Goal: Task Accomplishment & Management: Complete application form

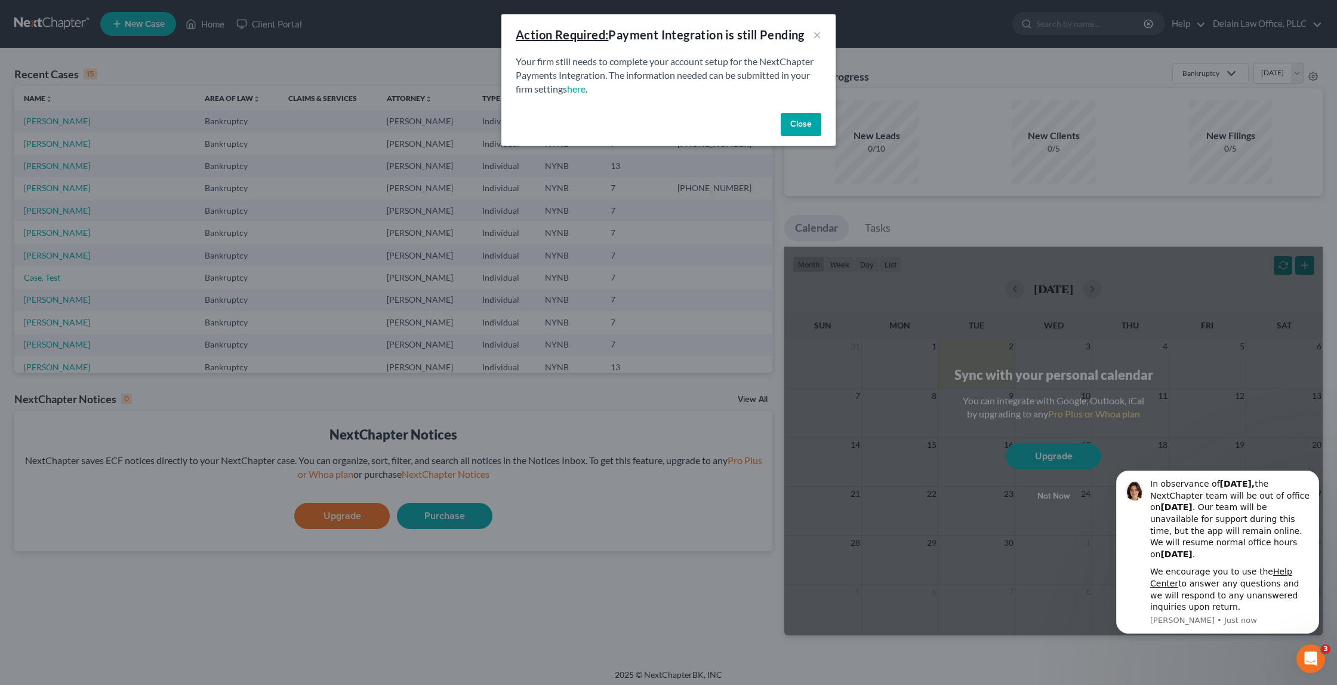
click at [791, 124] on button "Close" at bounding box center [801, 125] width 41 height 24
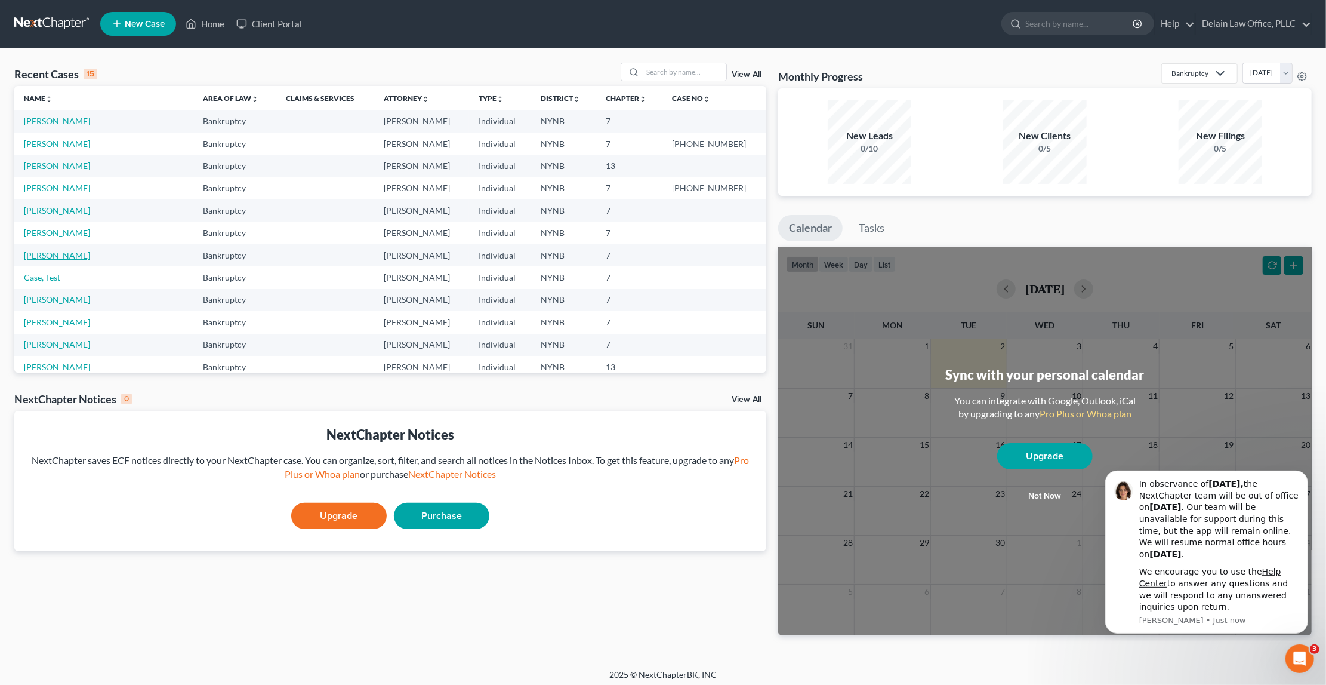
click at [70, 250] on link "[PERSON_NAME]" at bounding box center [57, 255] width 66 height 10
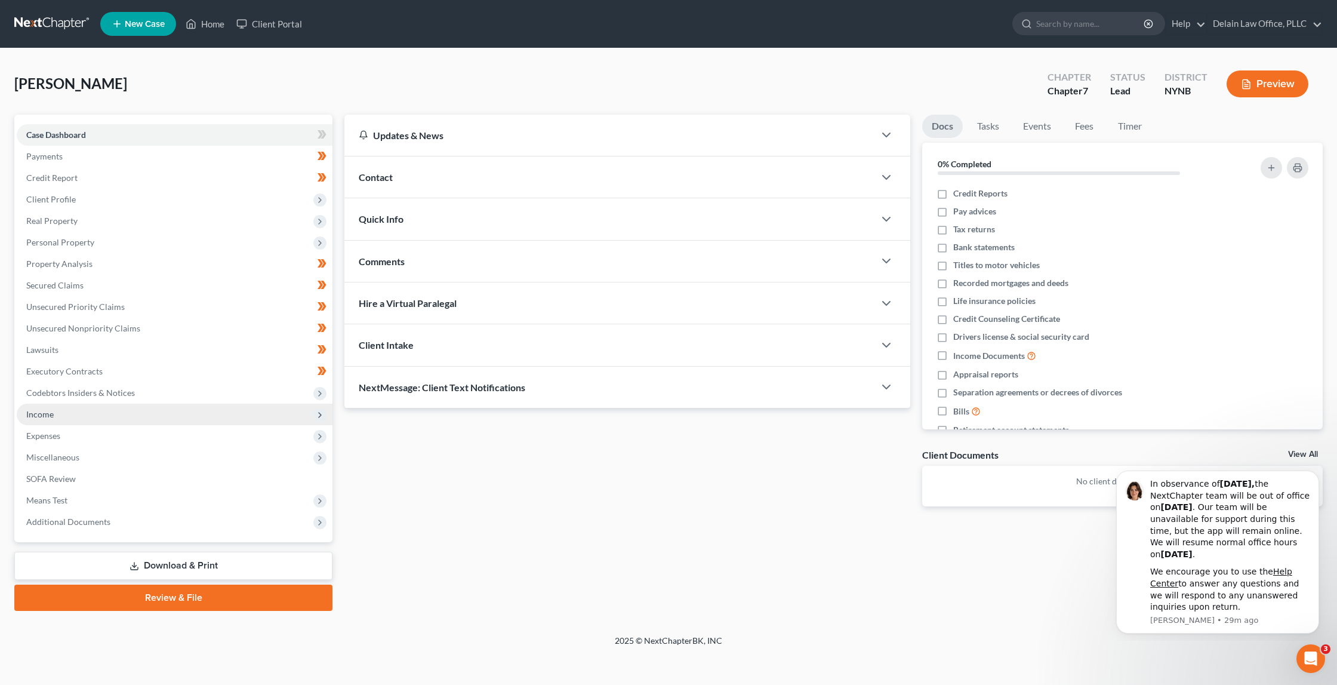
click at [133, 403] on span "Income" at bounding box center [175, 413] width 316 height 21
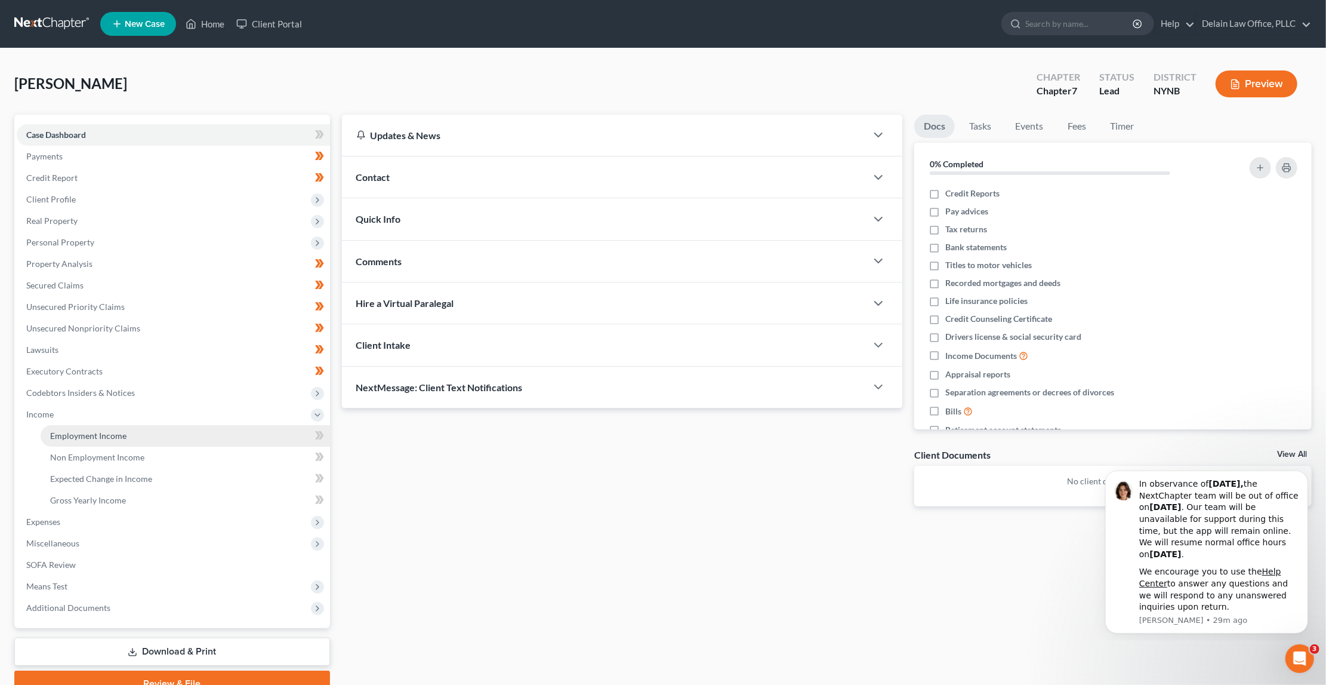
click at [154, 425] on link "Employment Income" at bounding box center [185, 435] width 289 height 21
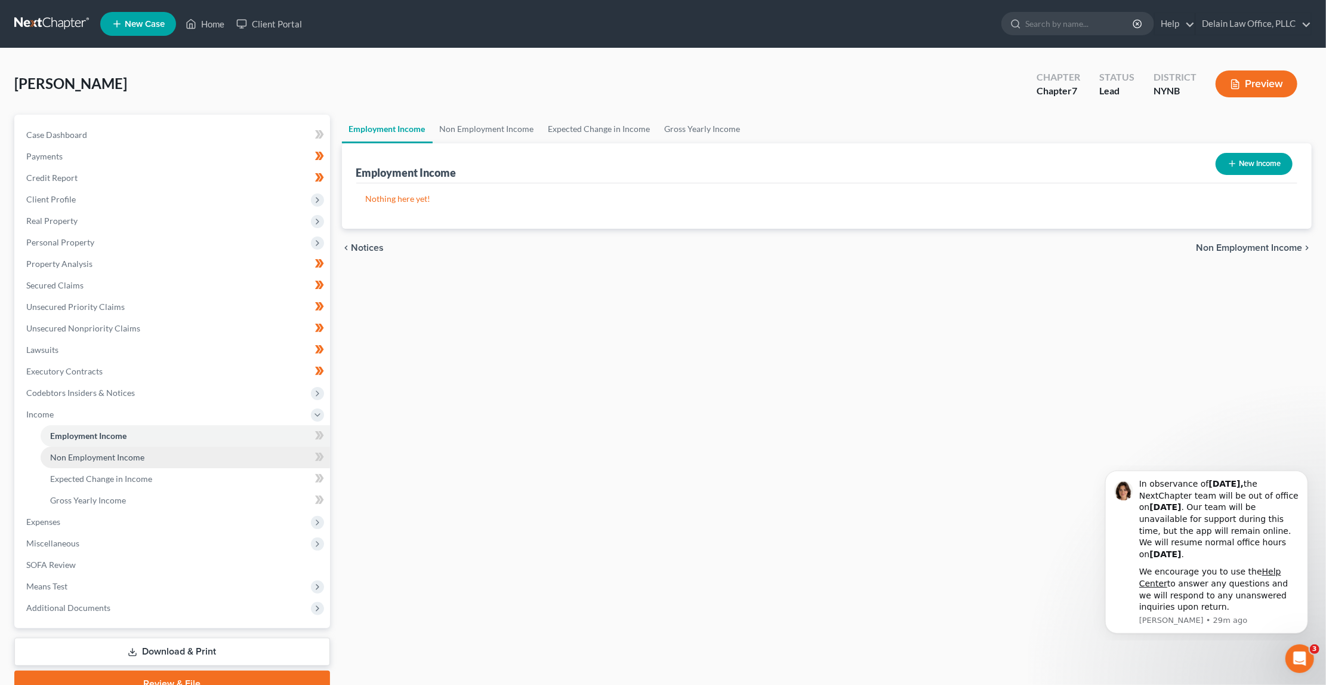
click at [192, 446] on link "Non Employment Income" at bounding box center [185, 456] width 289 height 21
click at [177, 428] on link "Employment Income" at bounding box center [185, 435] width 289 height 21
click at [170, 512] on span "Expenses" at bounding box center [173, 521] width 313 height 21
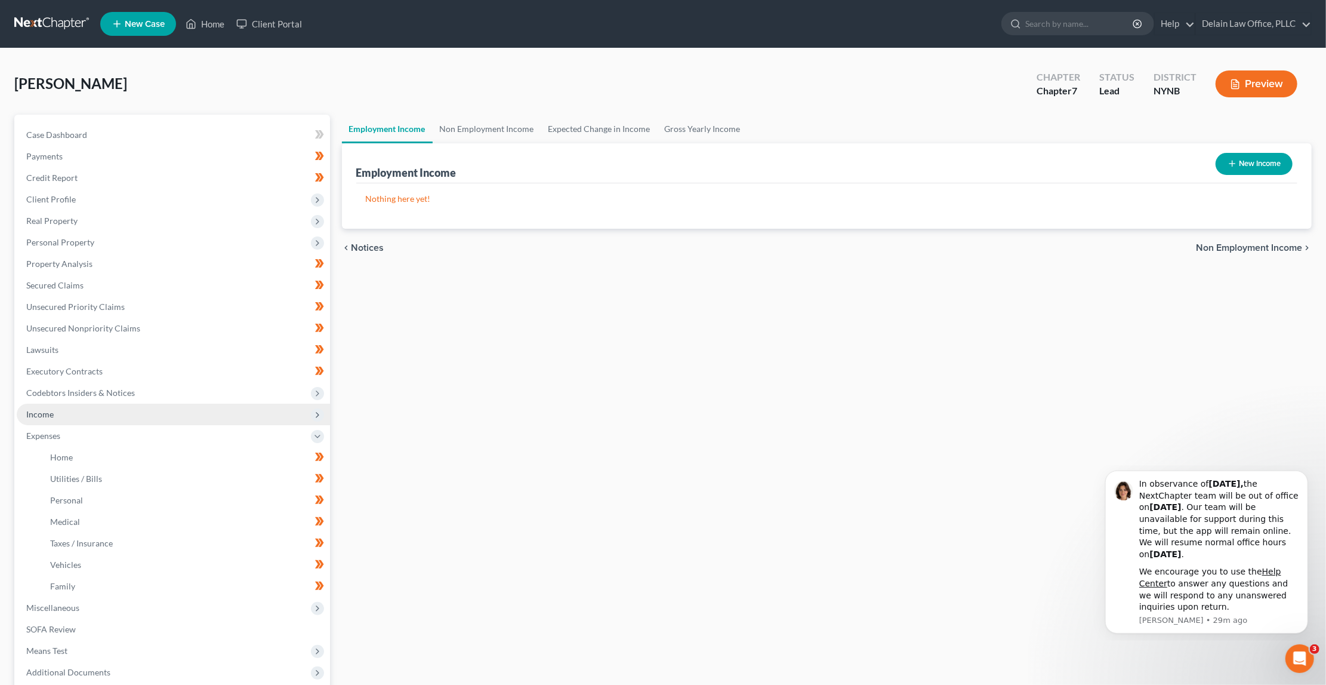
click at [204, 408] on span "Income" at bounding box center [173, 413] width 313 height 21
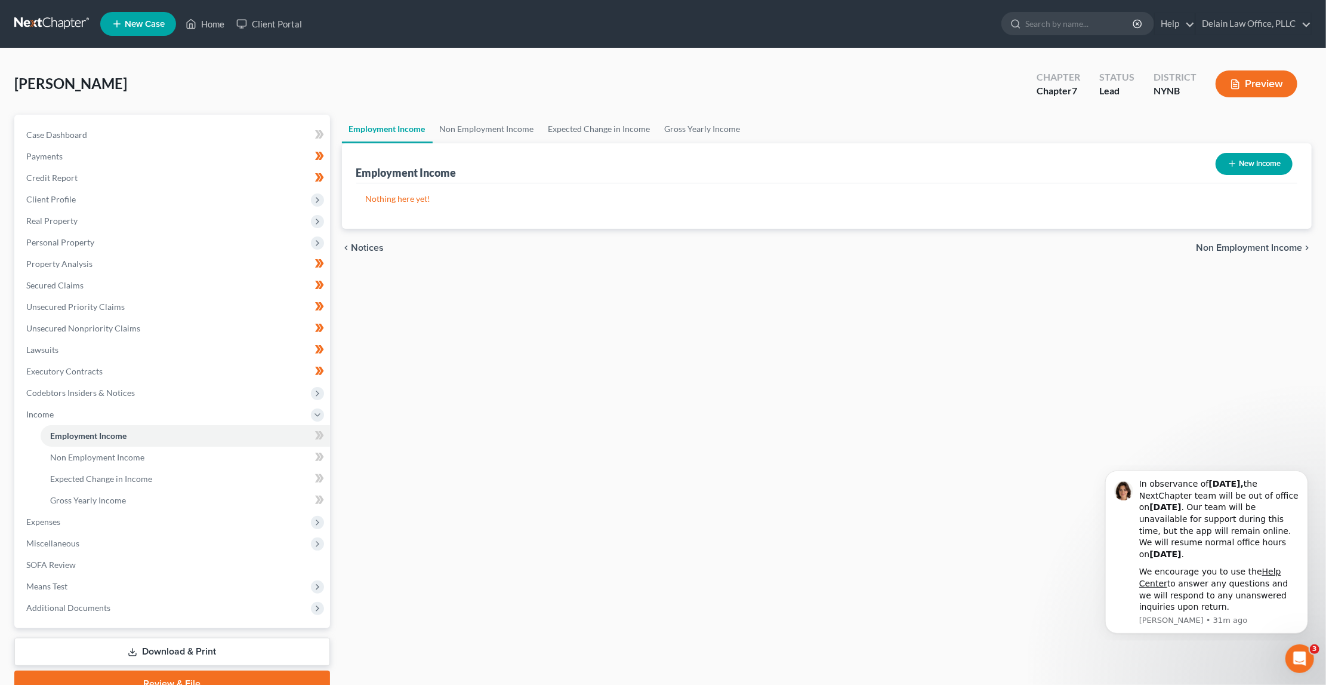
click at [1247, 164] on button "New Income" at bounding box center [1254, 164] width 77 height 22
select select "0"
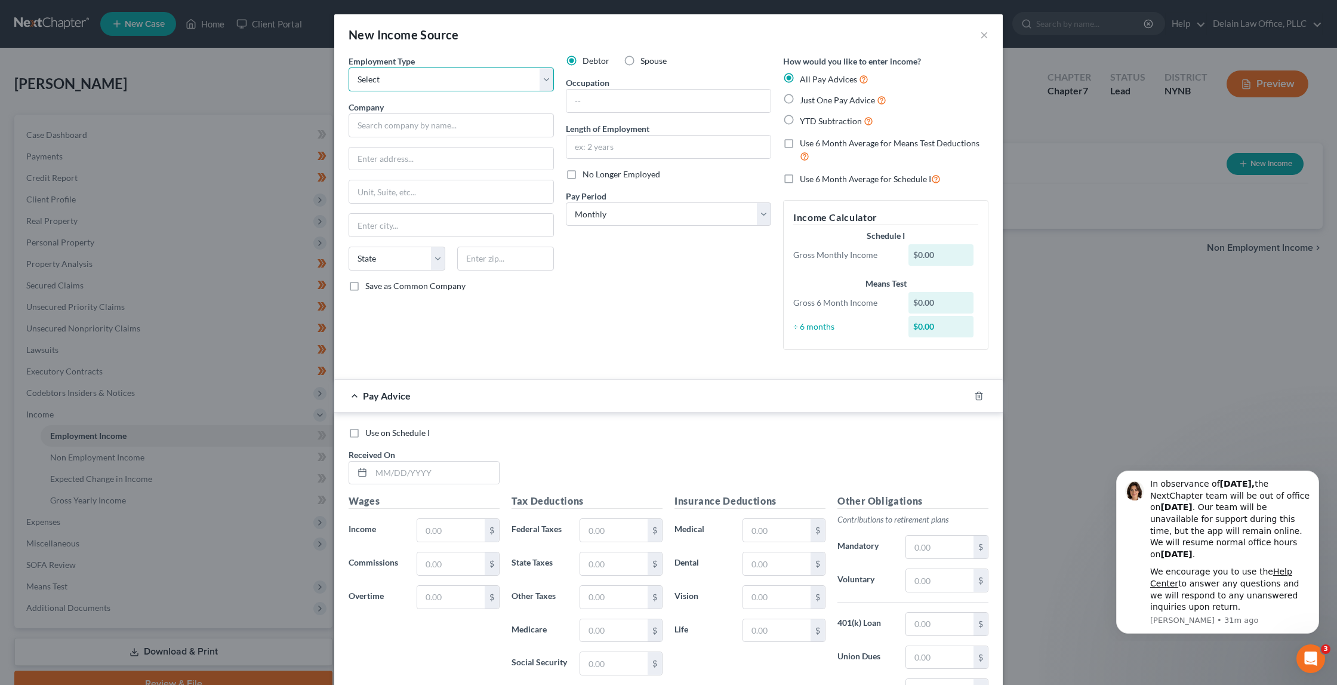
select select "0"
click at [498, 120] on input "text" at bounding box center [451, 125] width 205 height 24
type input "Mass Park, Inc."
type input "[STREET_ADDRESS]"
type input "[GEOGRAPHIC_DATA]"
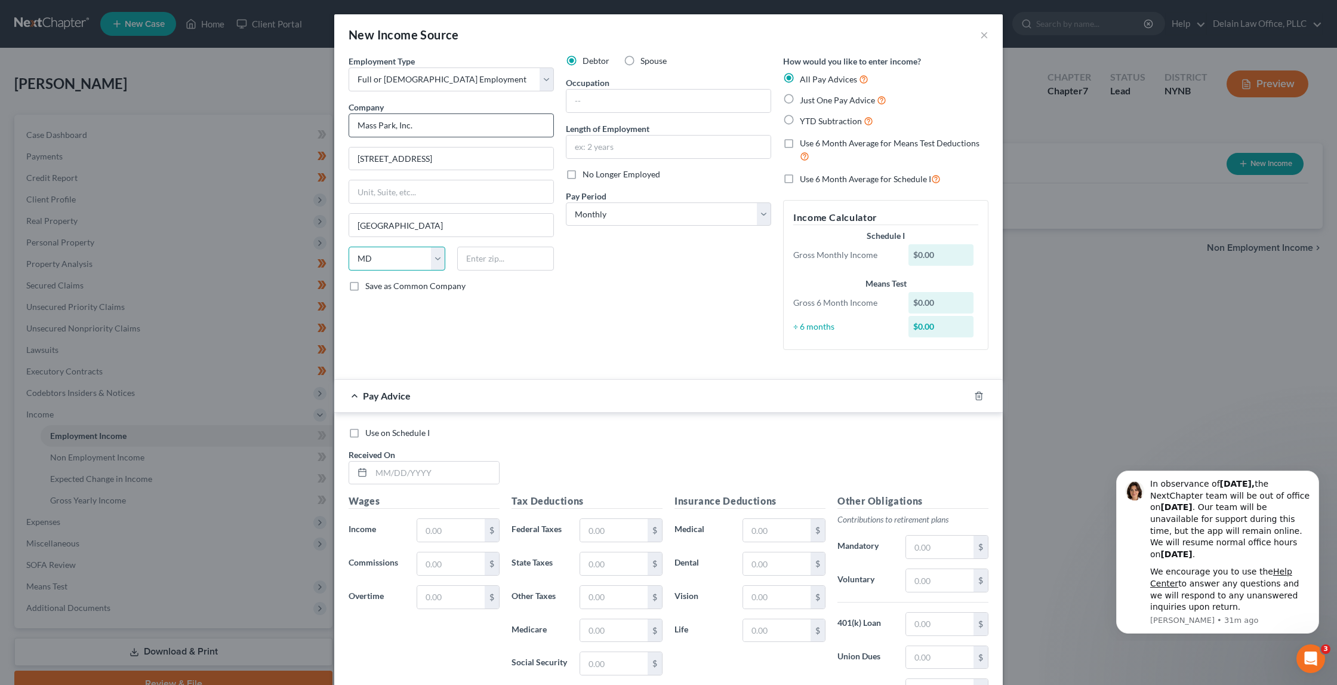
select select "22"
type input "01105"
click at [586, 98] on input "text" at bounding box center [668, 101] width 204 height 23
select select "3"
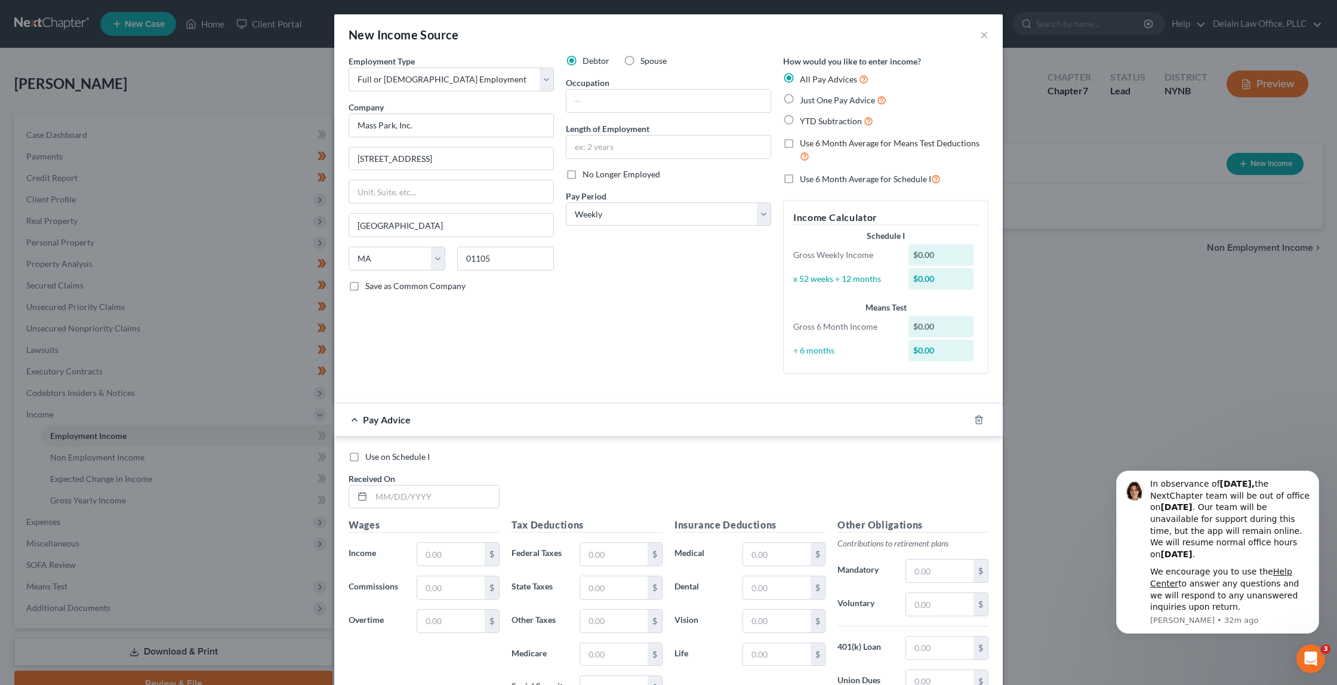
click at [800, 140] on label "Use 6 Month Average for Means Test Deductions" at bounding box center [894, 150] width 189 height 26
click at [805, 140] on input "Use 6 Month Average for Means Test Deductions" at bounding box center [809, 141] width 8 height 8
checkbox input "true"
click at [800, 176] on label "Use 6 Month Average for Schedule I" at bounding box center [870, 179] width 141 height 14
click at [805, 176] on input "Use 6 Month Average for Schedule I" at bounding box center [809, 176] width 8 height 8
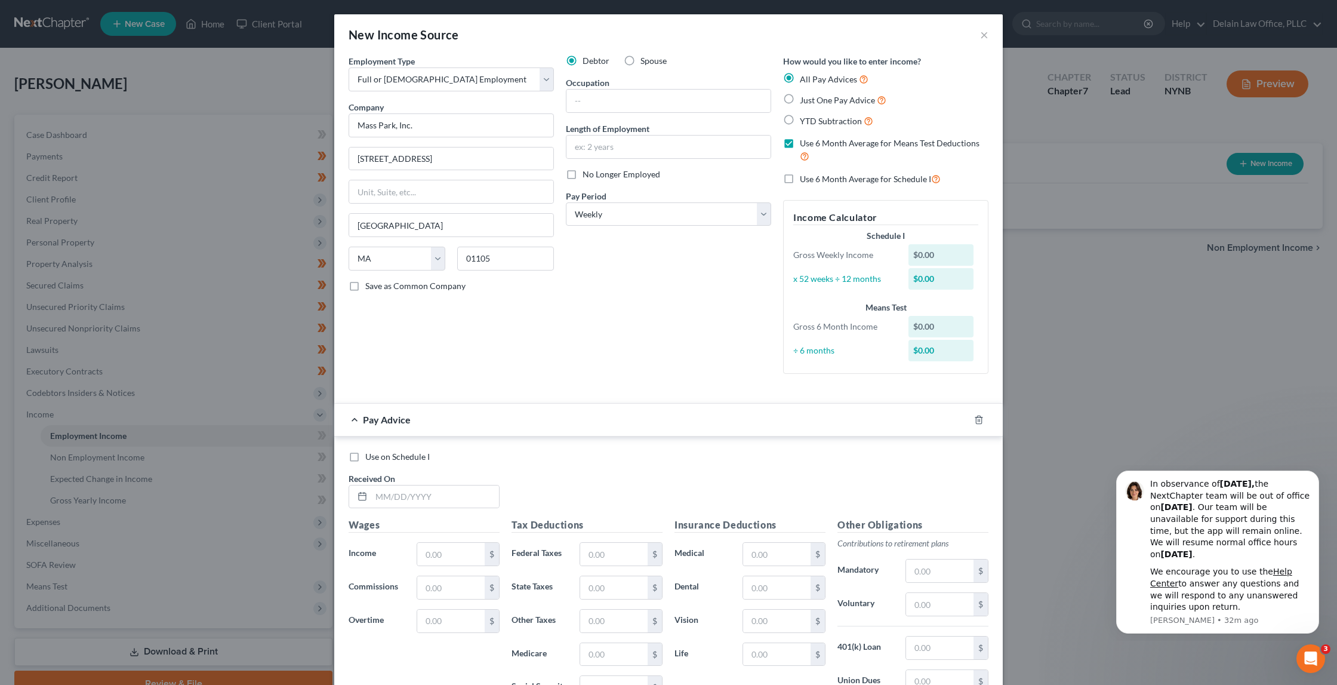
checkbox input "true"
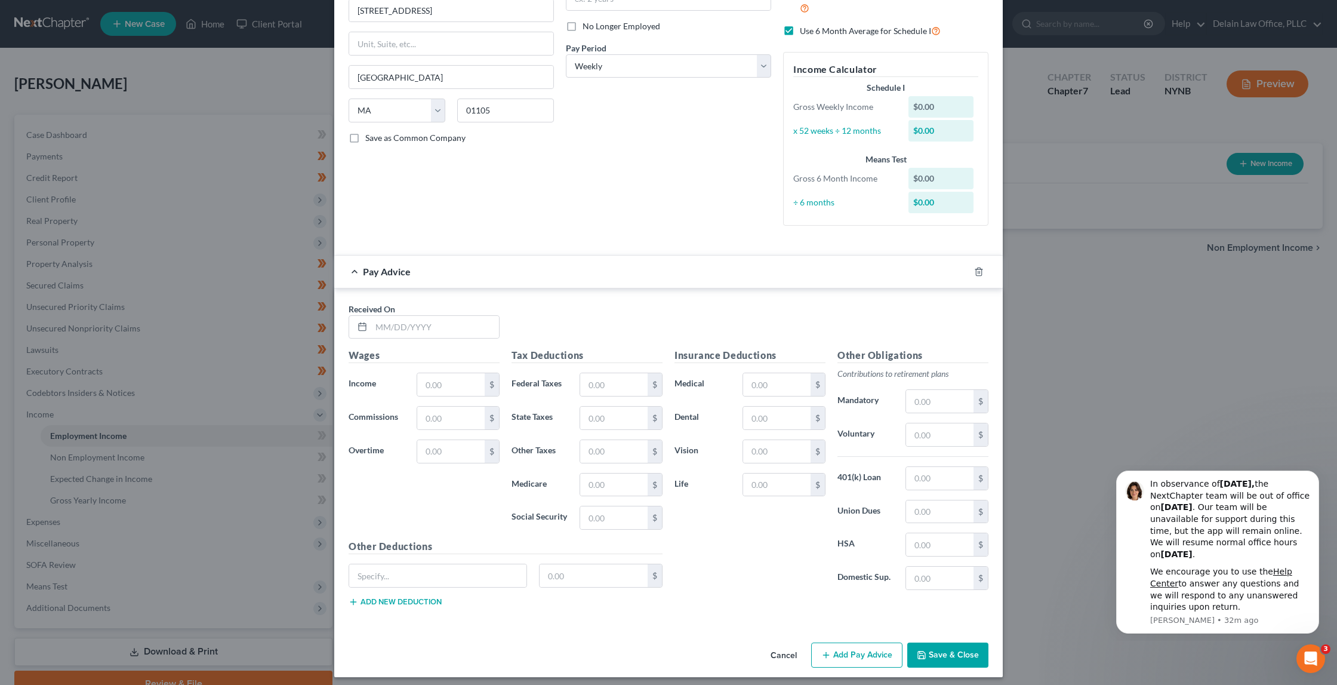
scroll to position [147, 0]
click at [478, 322] on input "text" at bounding box center [435, 327] width 128 height 23
type input "[DATE]"
type input "729.75"
type input "1"
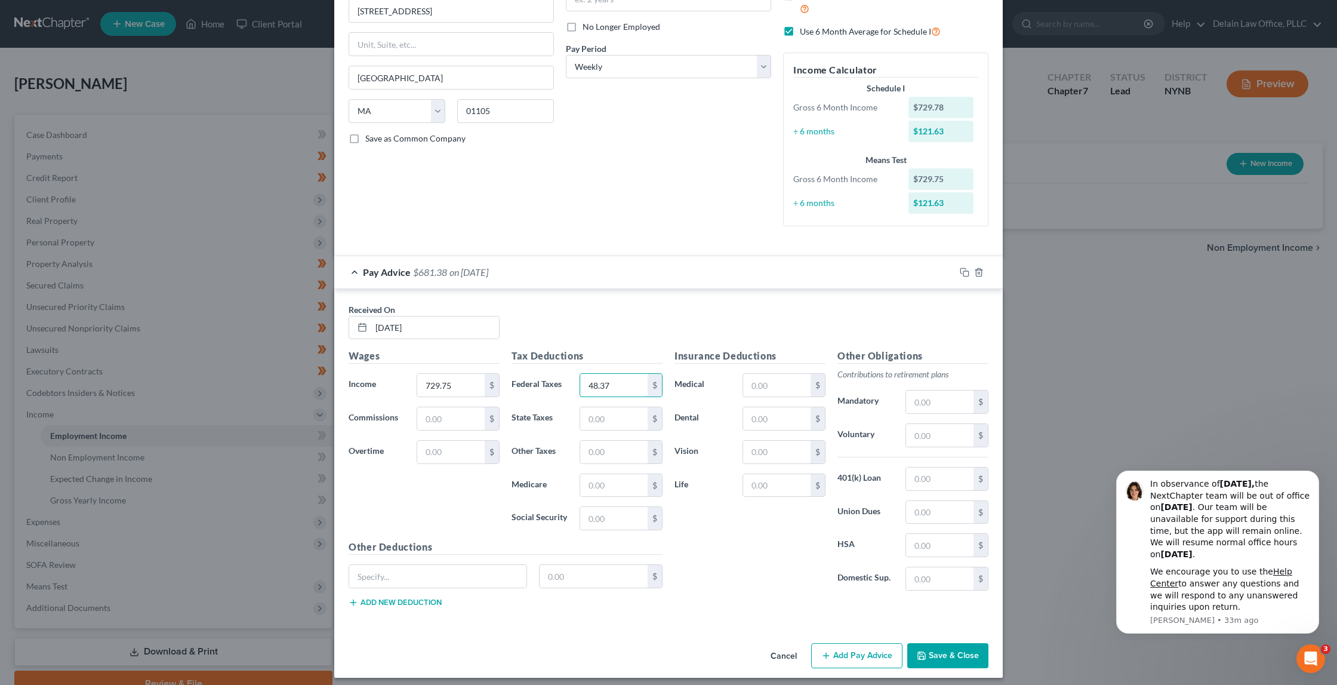
type input "48.37"
type input "28.57"
type input "45.24"
type input "48.37"
type input "Family Leave Insurance"
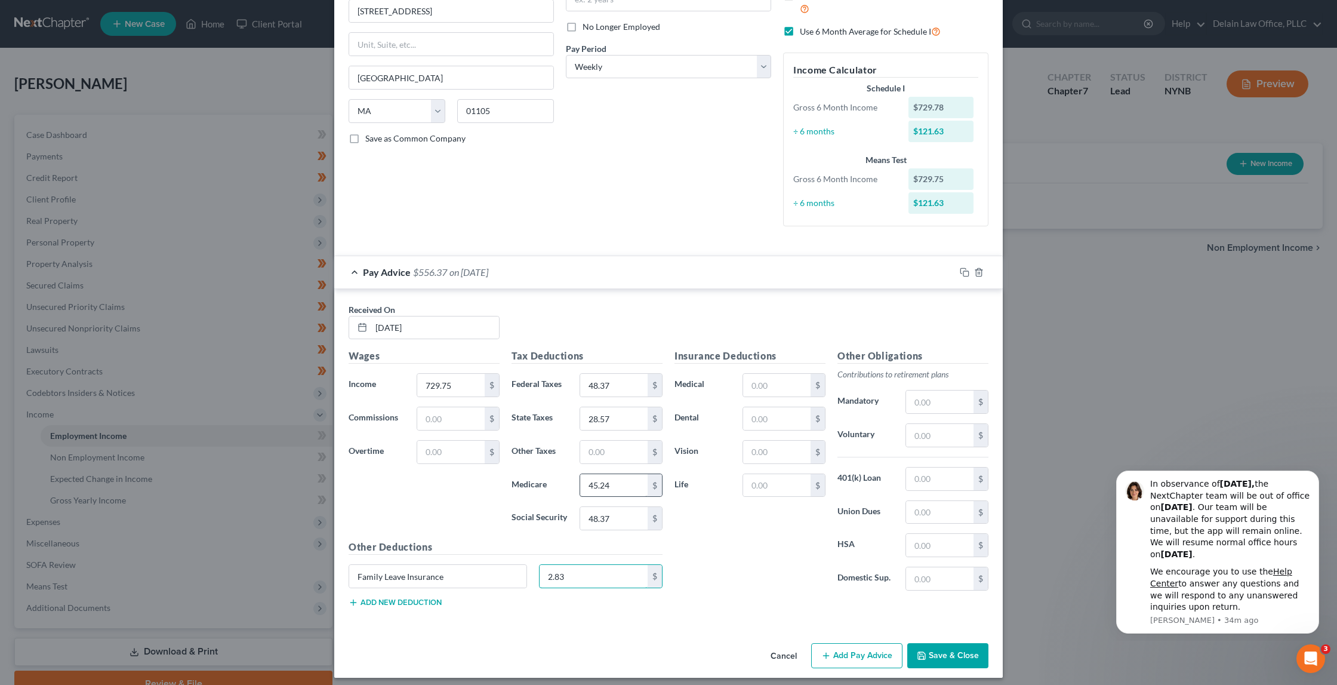
type input "2.83"
type input "10.58"
click at [428, 597] on button "Add new deduction" at bounding box center [395, 602] width 93 height 10
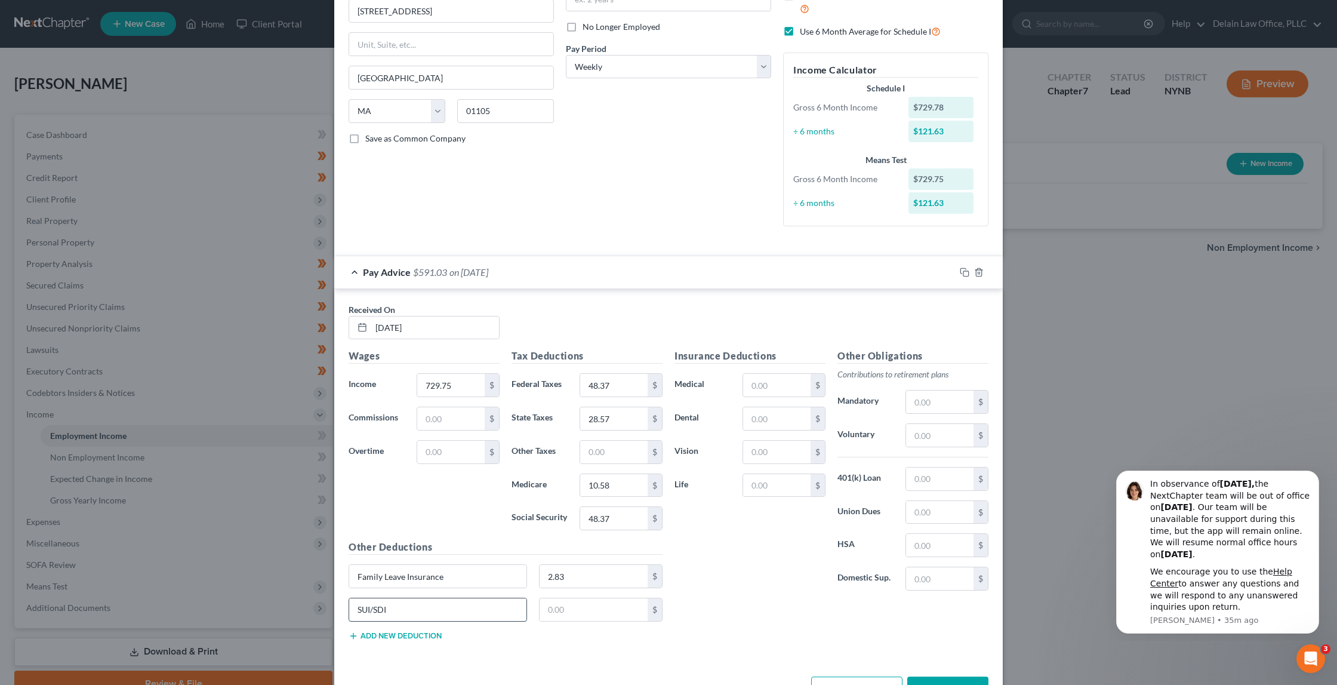
type input "SUI/SDI"
type input "0.6"
type input "45.24"
drag, startPoint x: 611, startPoint y: 446, endPoint x: 559, endPoint y: 448, distance: 52.6
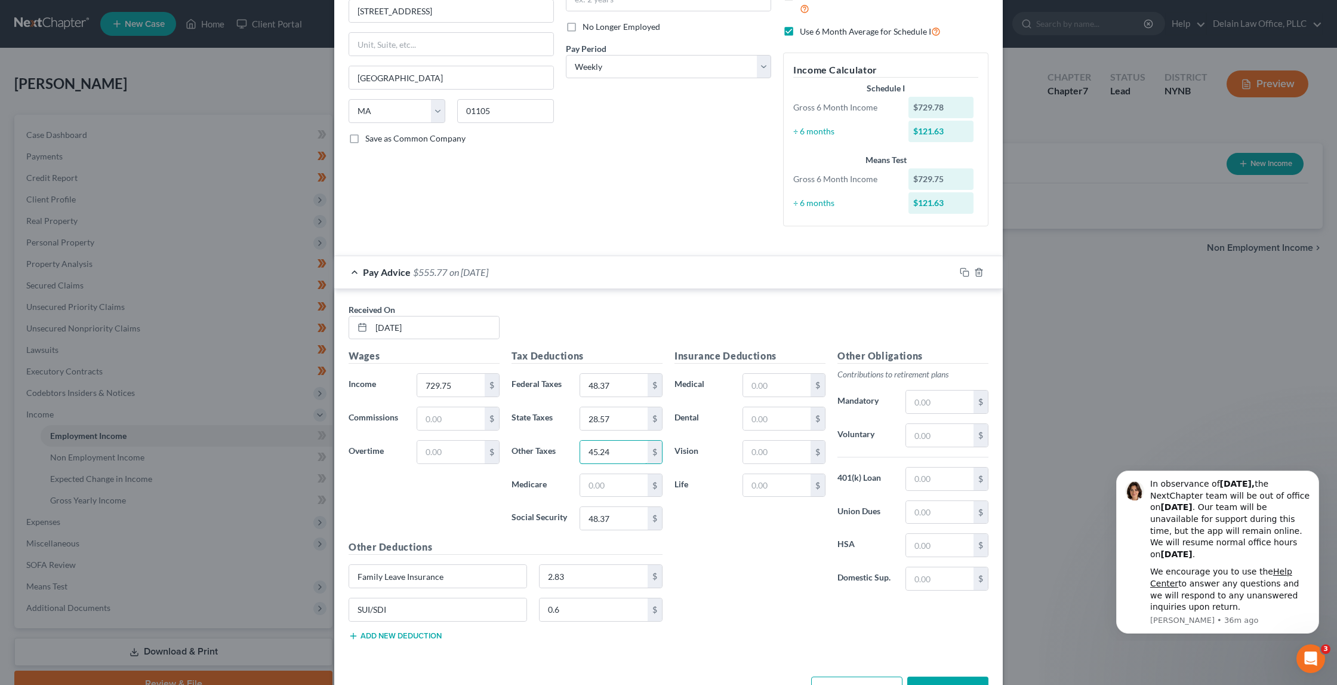
click at [559, 448] on div "Other Taxes 45.24 $" at bounding box center [587, 452] width 163 height 24
type input "10.58"
type input "45.24"
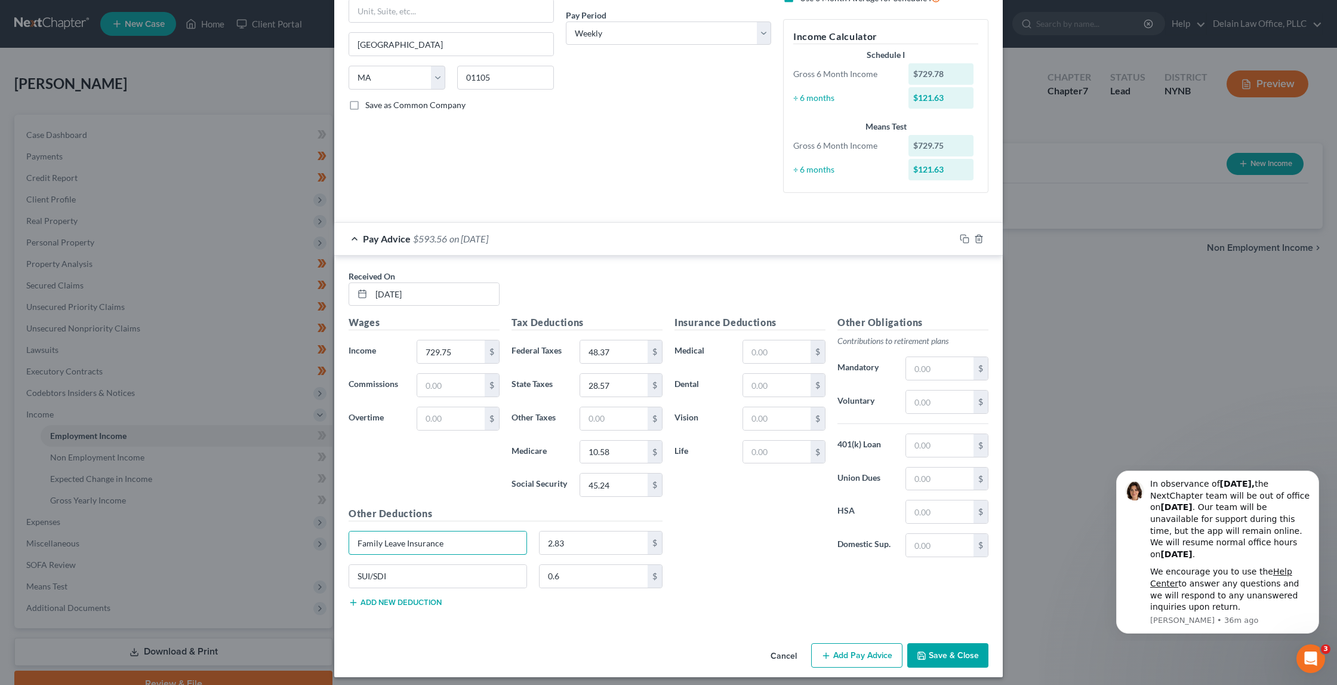
scroll to position [180, 0]
click at [833, 643] on button "Add Pay Advice" at bounding box center [856, 655] width 91 height 25
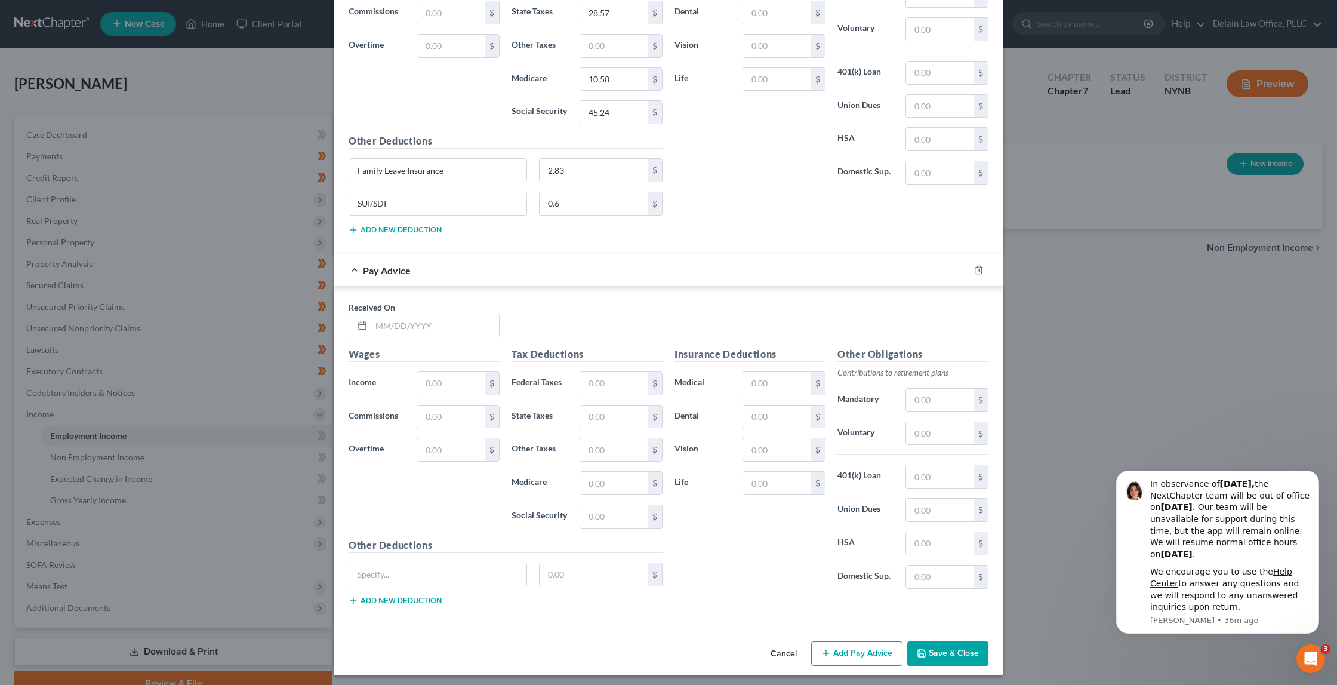
scroll to position [552, 0]
click at [408, 321] on input "text" at bounding box center [435, 327] width 128 height 23
type input "[DATE]"
type input "903"
type input "69.16"
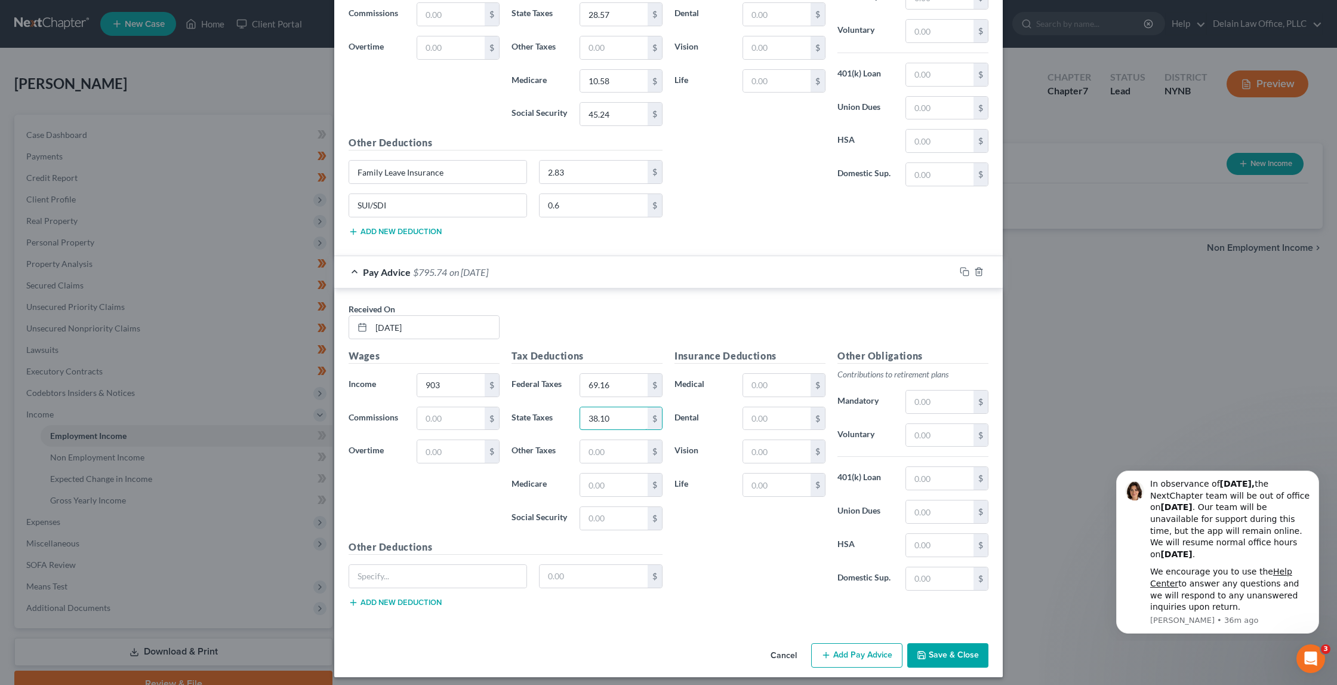
type input "38.10"
type input "13.09"
type input "55.99"
type input "Family Leave Insurance"
type input "3.5"
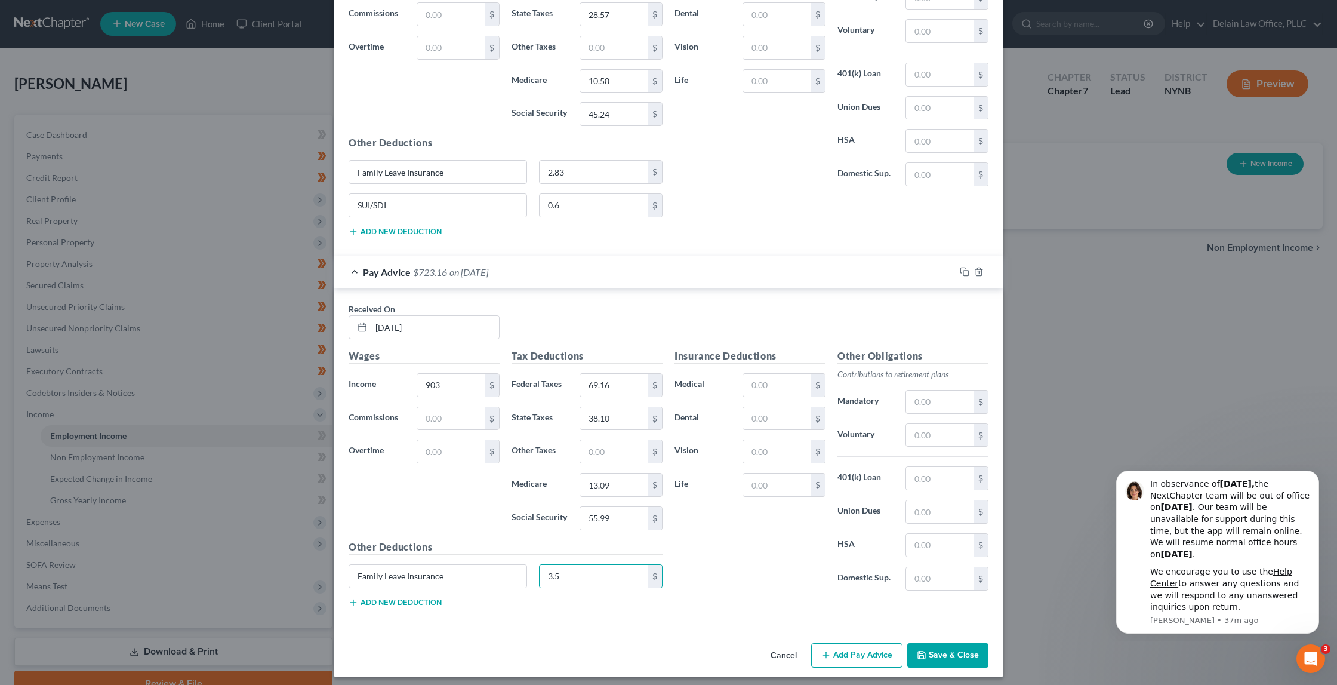
click at [386, 597] on button "Add new deduction" at bounding box center [395, 602] width 93 height 10
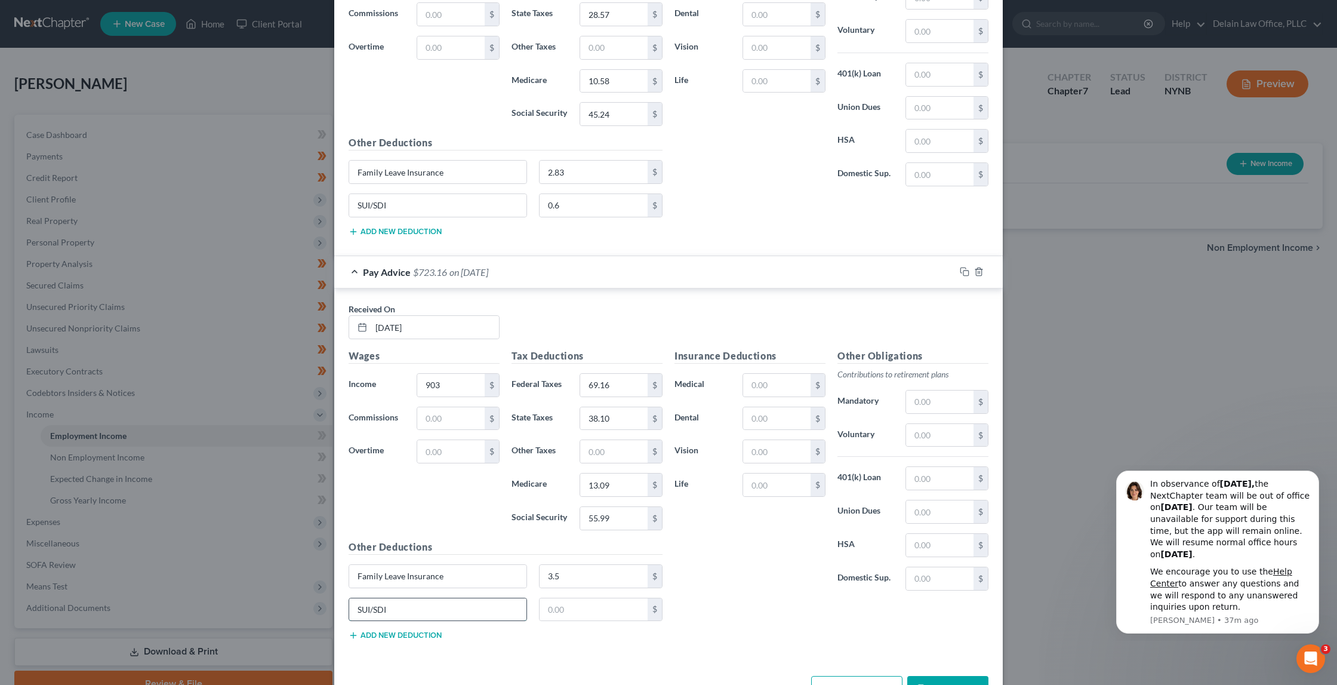
type input "SUI/SDI"
type input "0.6"
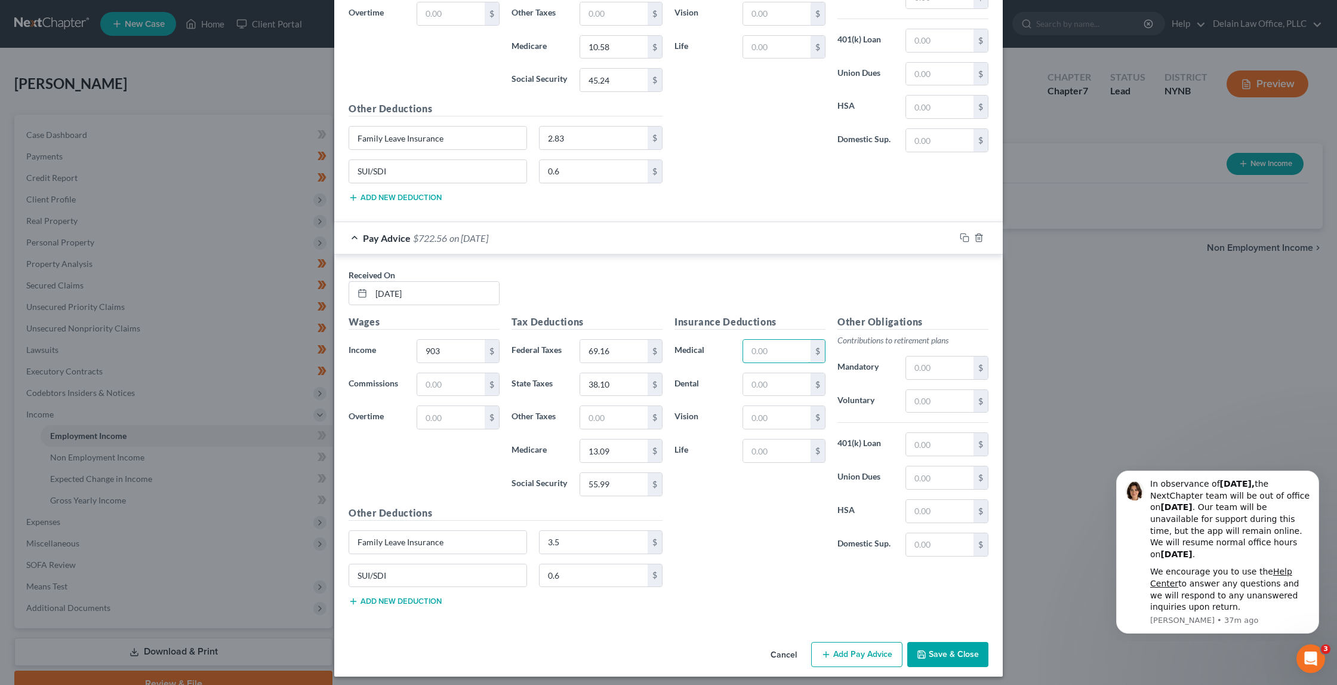
scroll to position [585, 0]
click at [861, 646] on button "Add Pay Advice" at bounding box center [856, 654] width 91 height 25
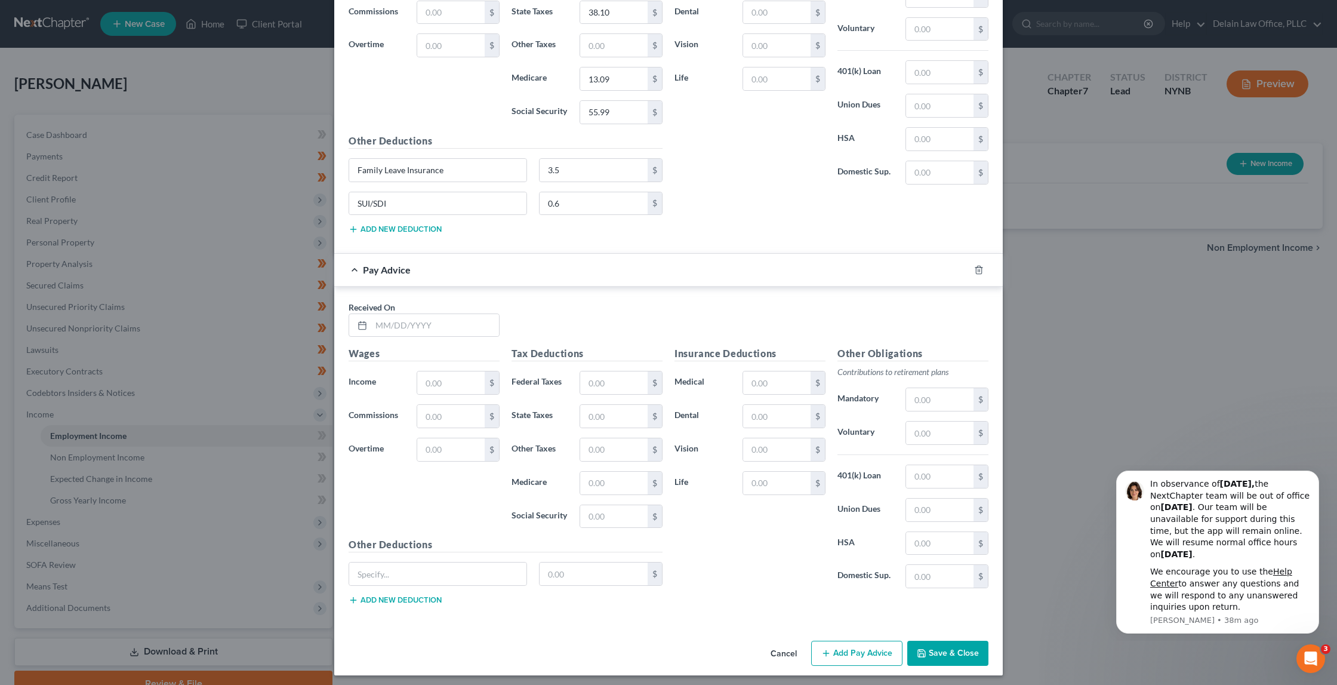
scroll to position [956, 0]
click at [479, 320] on input "text" at bounding box center [435, 326] width 128 height 23
type input "[DATE]"
type input "934.5"
type input "72.94"
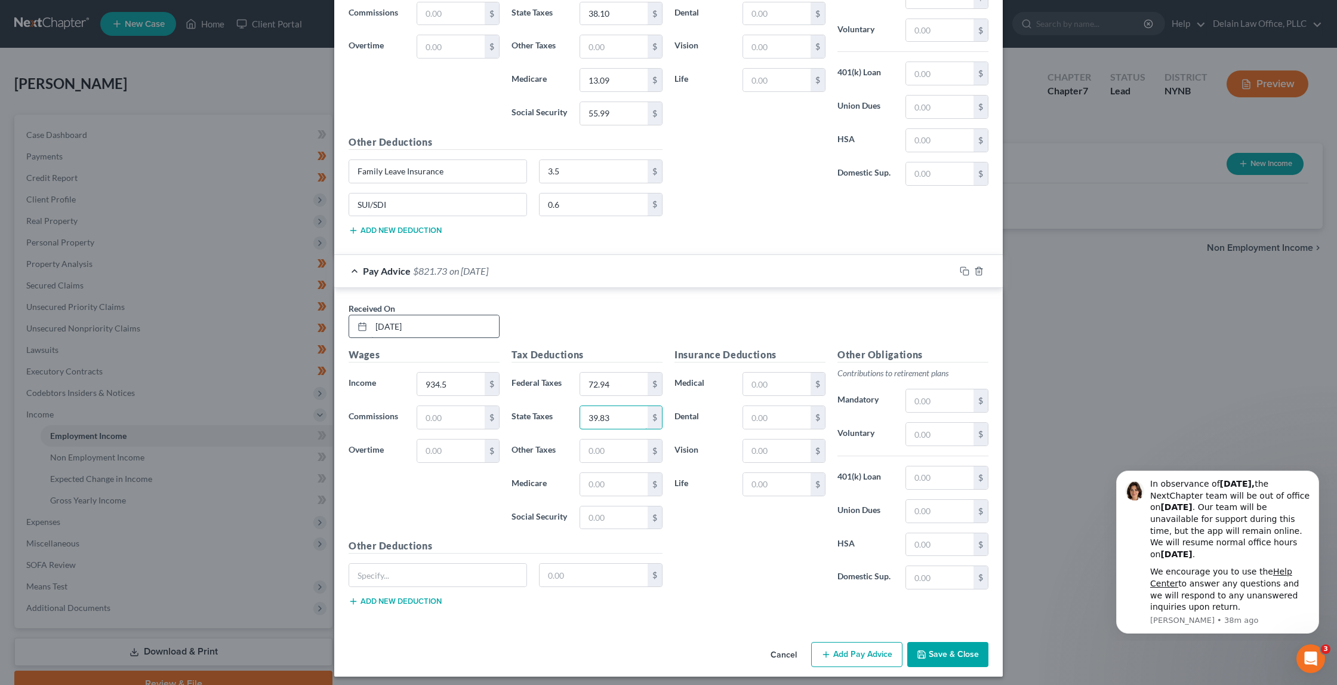
type input "39.83"
type input "13.55"
type input "57.94"
type input "Family Leave Insurance"
type input "3.63"
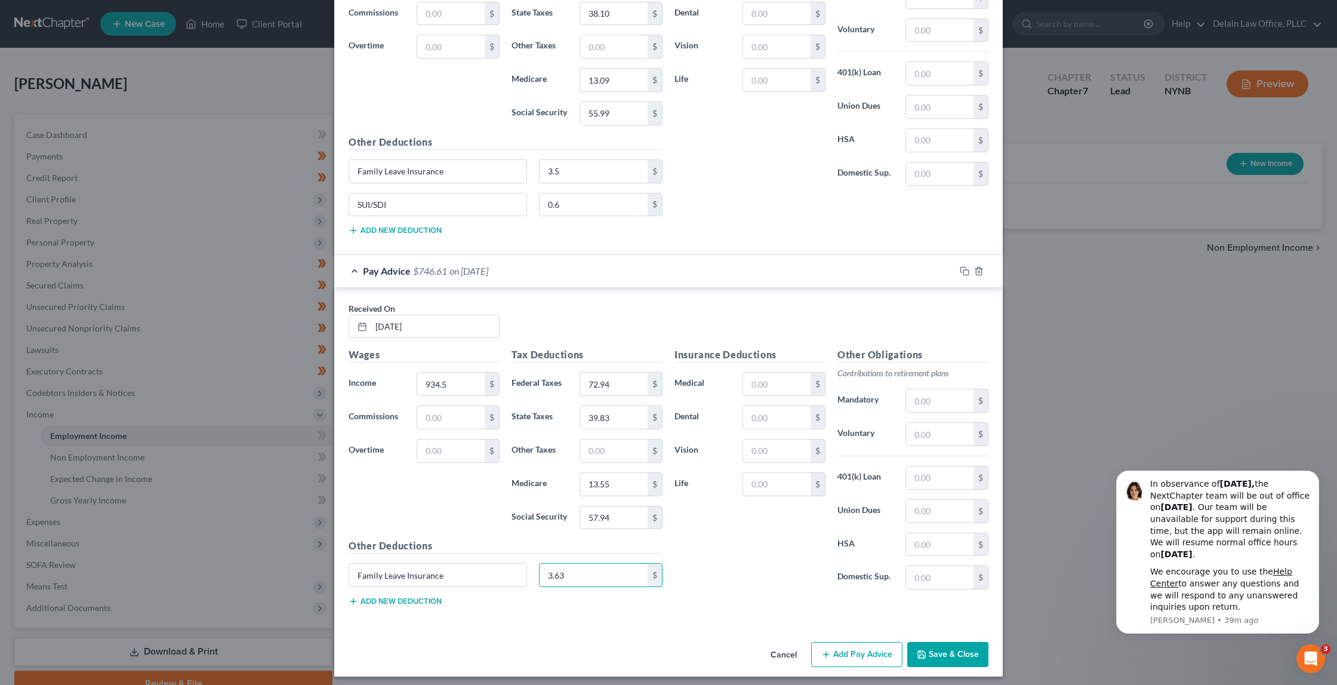
click at [436, 596] on button "Add new deduction" at bounding box center [395, 601] width 93 height 10
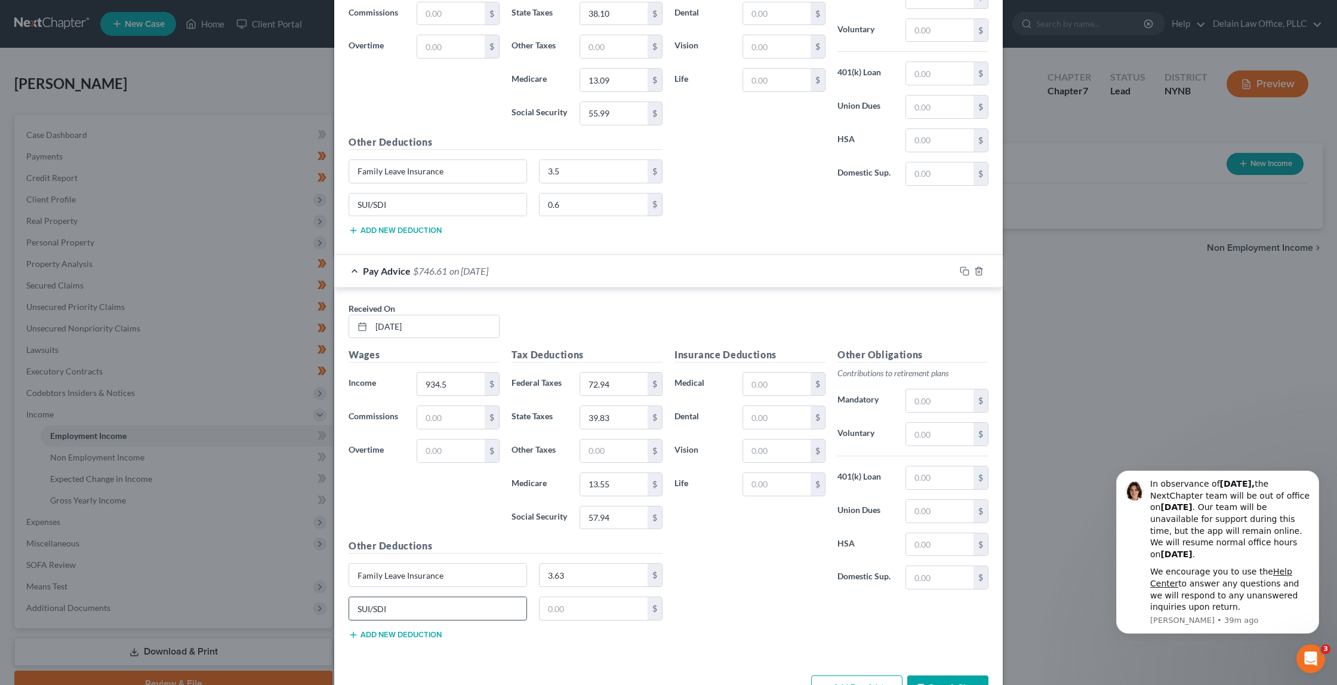
type input "SUI/SDI"
type input "0.6"
click at [381, 319] on input "[DATE]" at bounding box center [435, 326] width 128 height 23
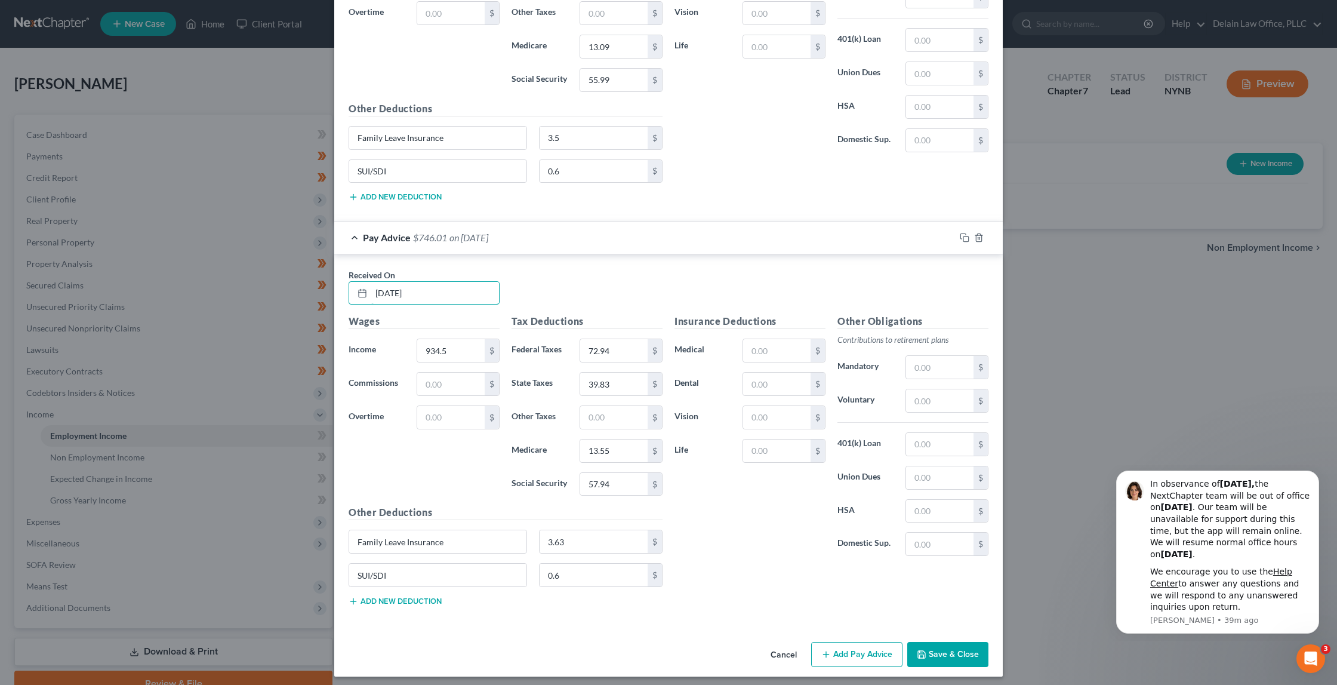
scroll to position [989, 0]
type input "[DATE]"
click at [846, 643] on button "Add Pay Advice" at bounding box center [856, 654] width 91 height 25
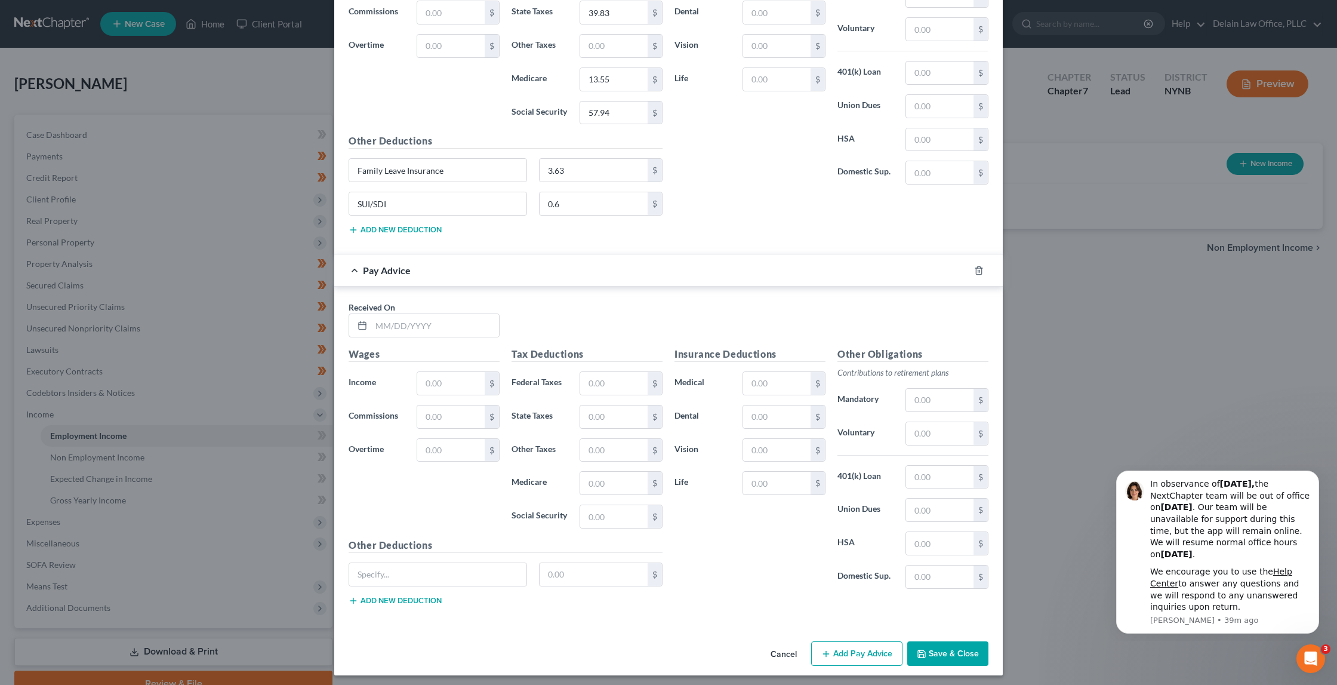
scroll to position [1360, 0]
click at [453, 317] on input "text" at bounding box center [435, 326] width 128 height 23
type input "[DATE]"
type input "735"
type input "49"
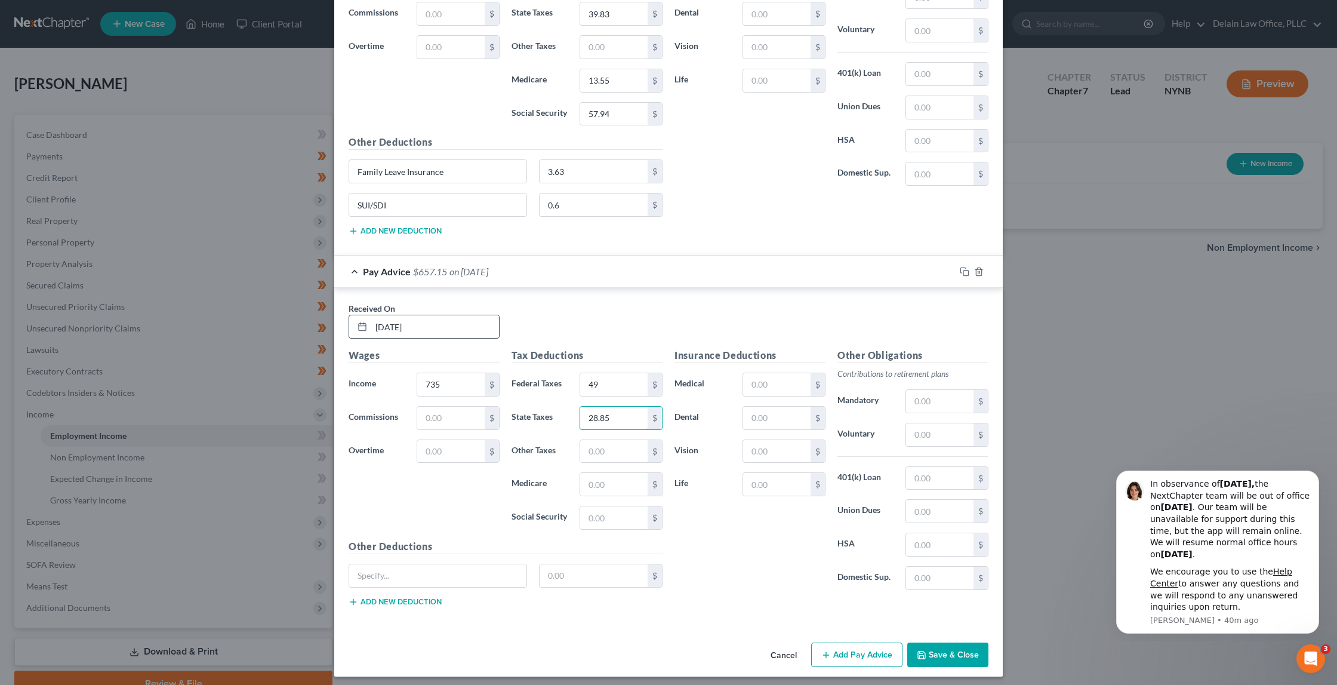
type input "28.85"
type input "10.66"
type input "45.57"
type input "Family Leave Insurance"
type input "2.85"
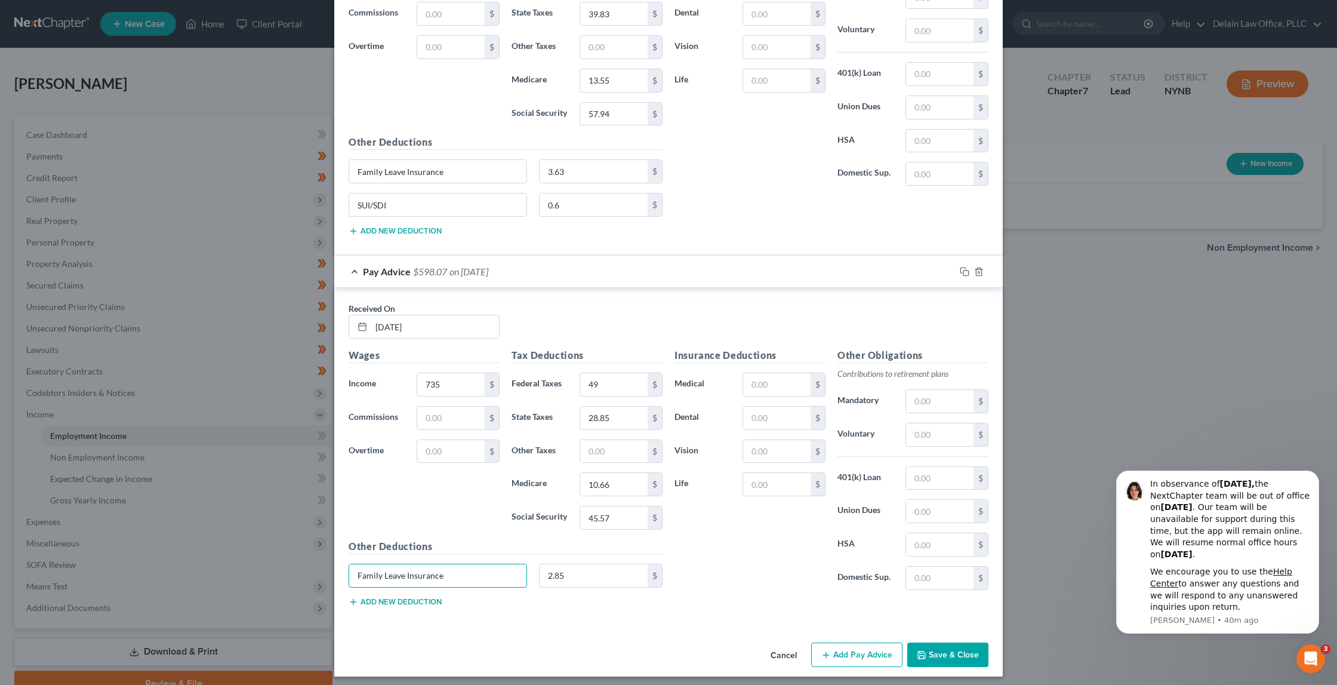
drag, startPoint x: 460, startPoint y: 569, endPoint x: 460, endPoint y: 535, distance: 34.0
click at [460, 539] on div "Other Deductions Family Leave Insurance 2.85 $ Add new deduction" at bounding box center [506, 577] width 326 height 77
click at [434, 597] on button "Add new deduction" at bounding box center [395, 602] width 93 height 10
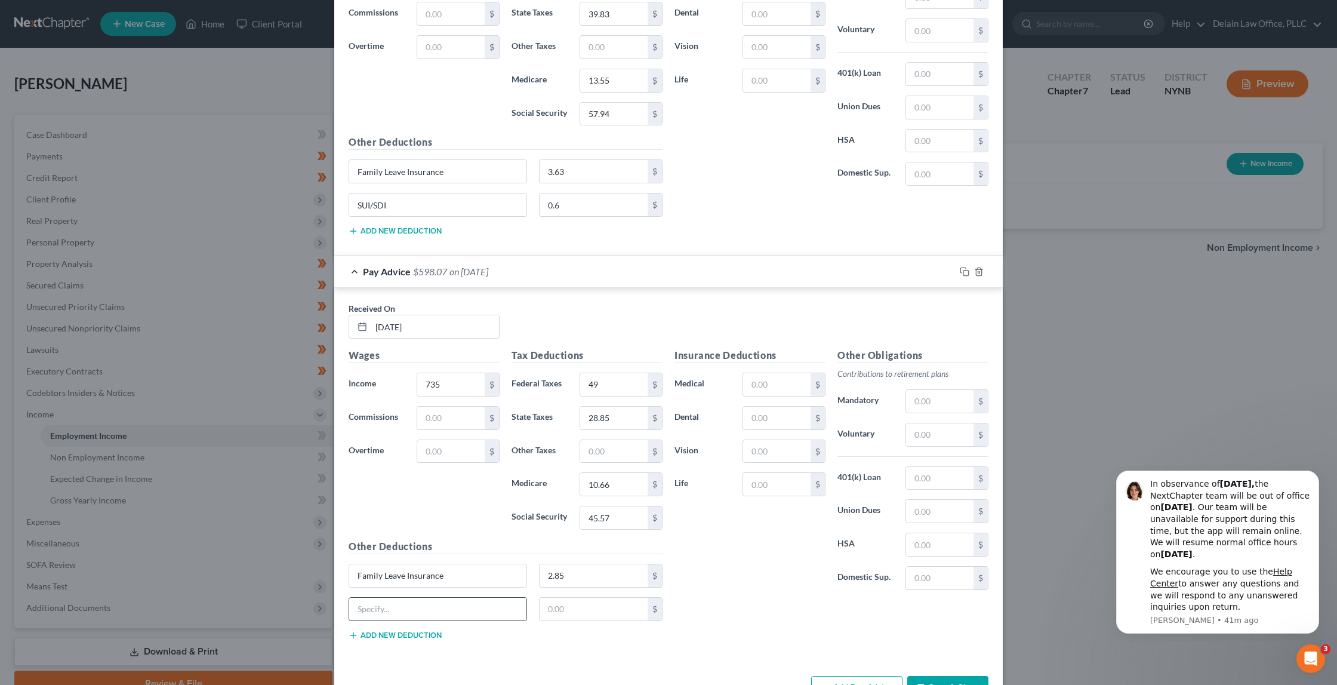
type input "D"
drag, startPoint x: 396, startPoint y: 602, endPoint x: 384, endPoint y: 577, distance: 27.8
click at [385, 577] on div "Other Deductions Family Leave Insurance 2.85 $ SDI/SUI $ Add new deduction" at bounding box center [506, 594] width 326 height 110
type input "SUI/SDI"
type input "0.6"
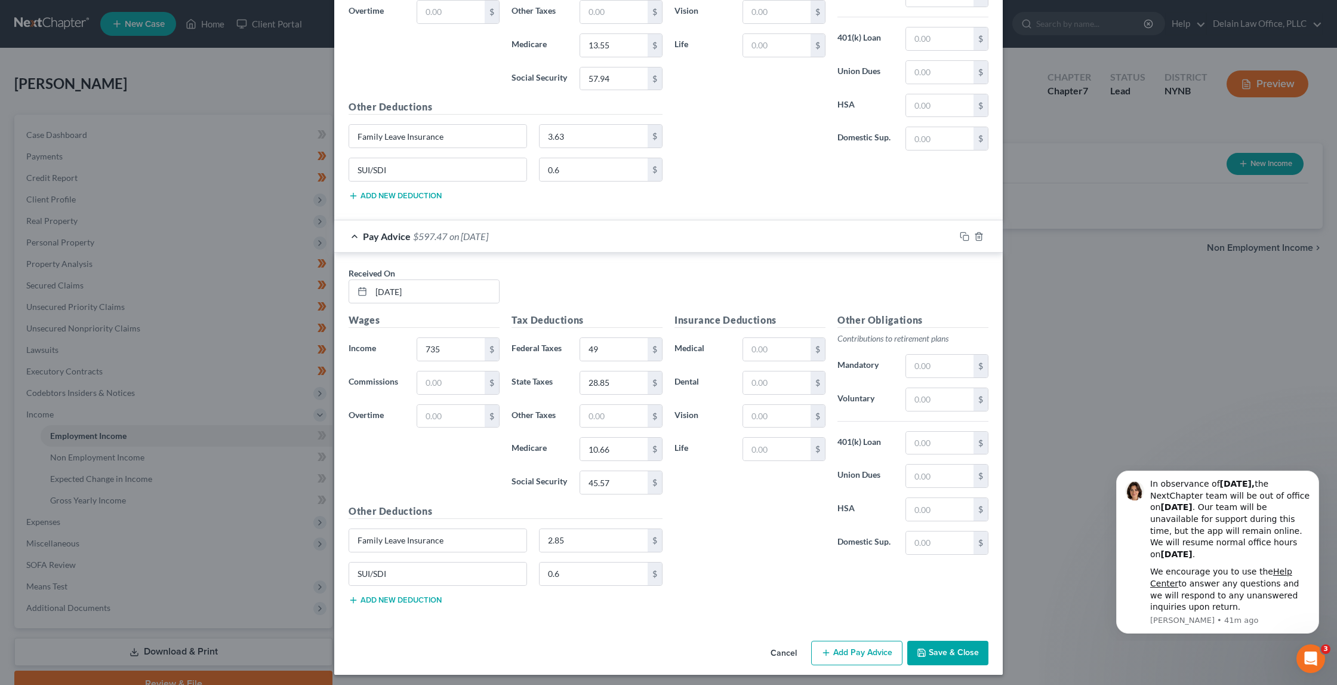
scroll to position [1394, 0]
click at [853, 651] on button "Add Pay Advice" at bounding box center [856, 654] width 91 height 25
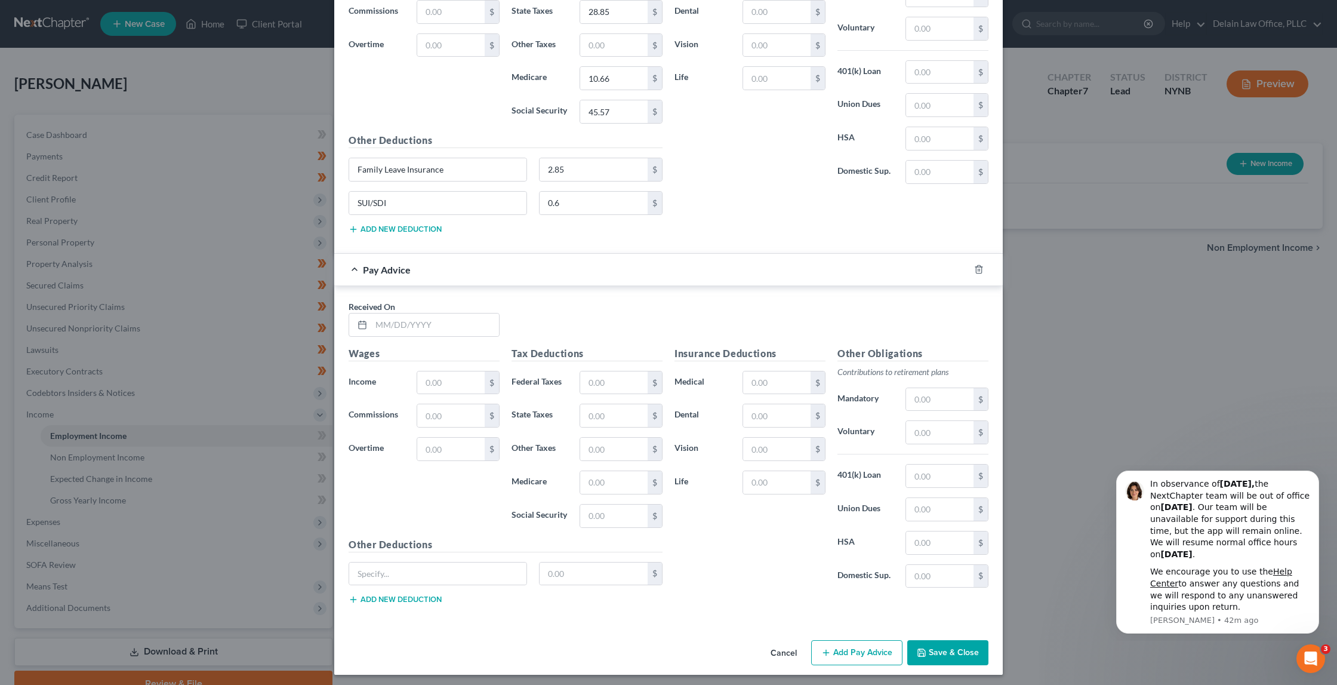
scroll to position [1764, 0]
click at [472, 322] on input "text" at bounding box center [435, 326] width 128 height 23
type input "[DATE]"
type input "958.13"
type input "75.77"
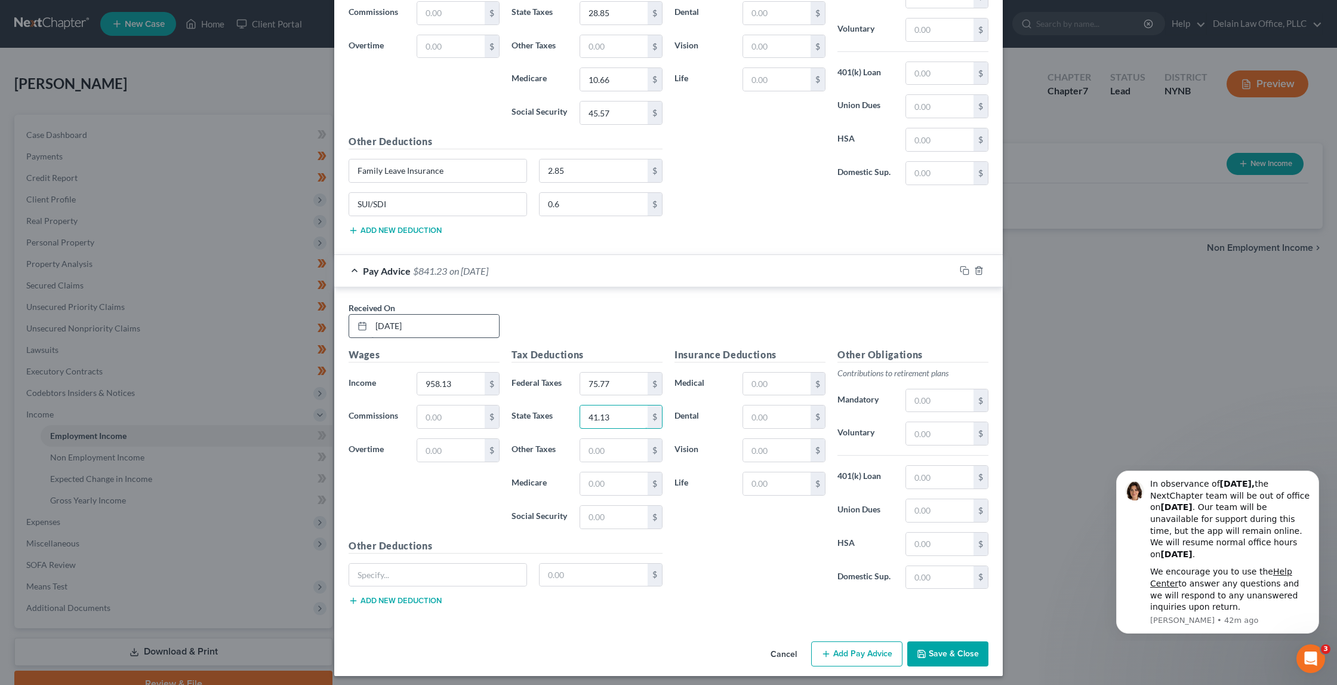
type input "41.13"
type input "13.89"
type input "59.4"
paste input "Family Leave Insurance"
type input "Family Leave Insurance"
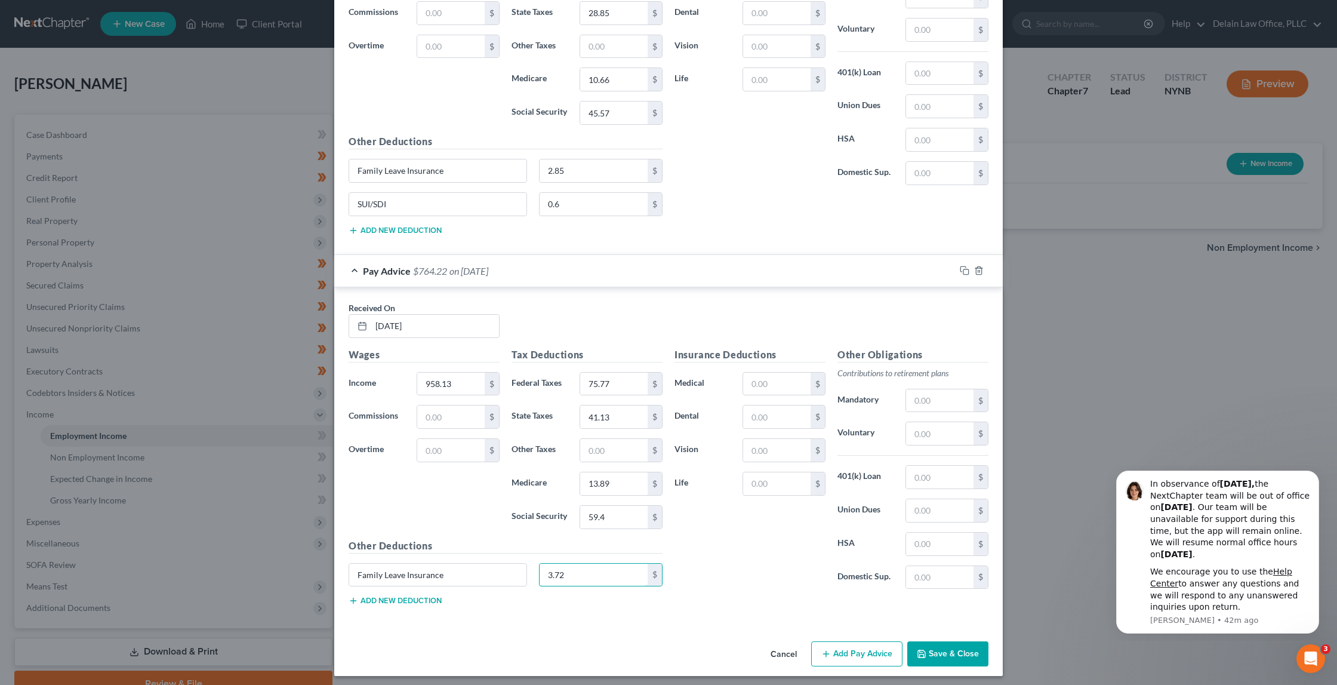
type input "3.72"
click at [406, 597] on button "Add new deduction" at bounding box center [395, 601] width 93 height 10
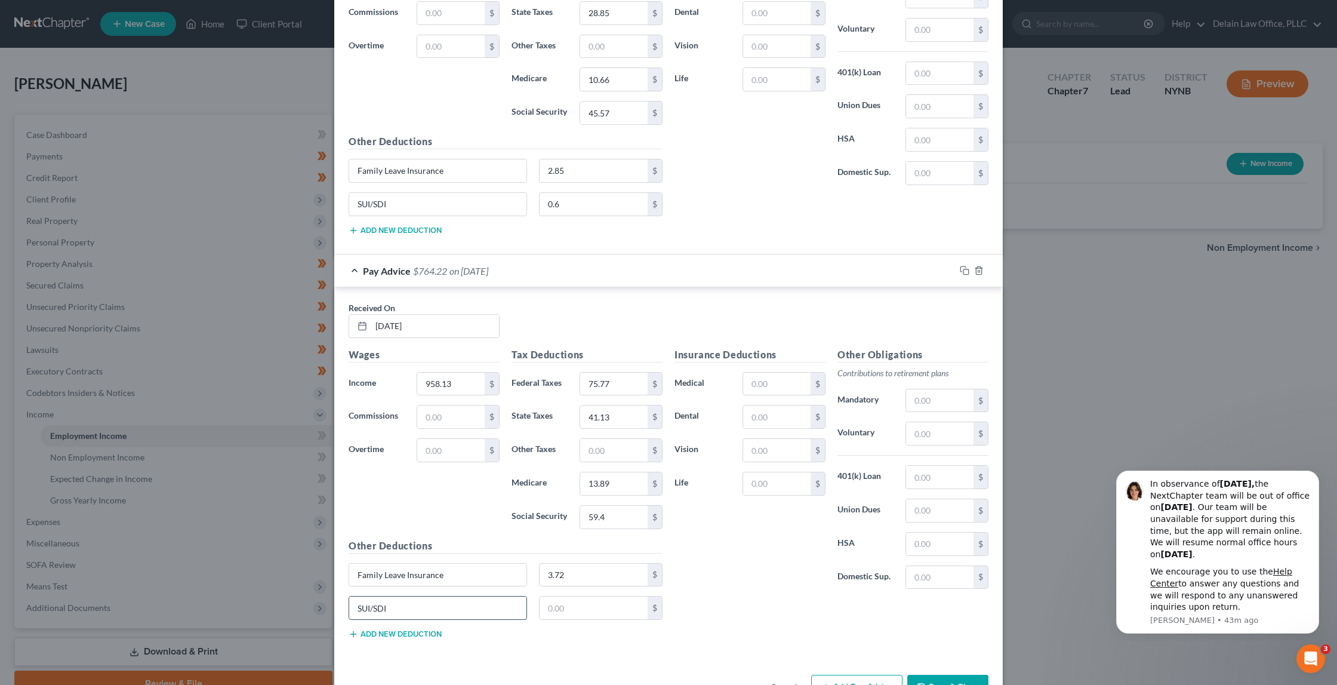
type input "SUI/SDI"
type input "0.6"
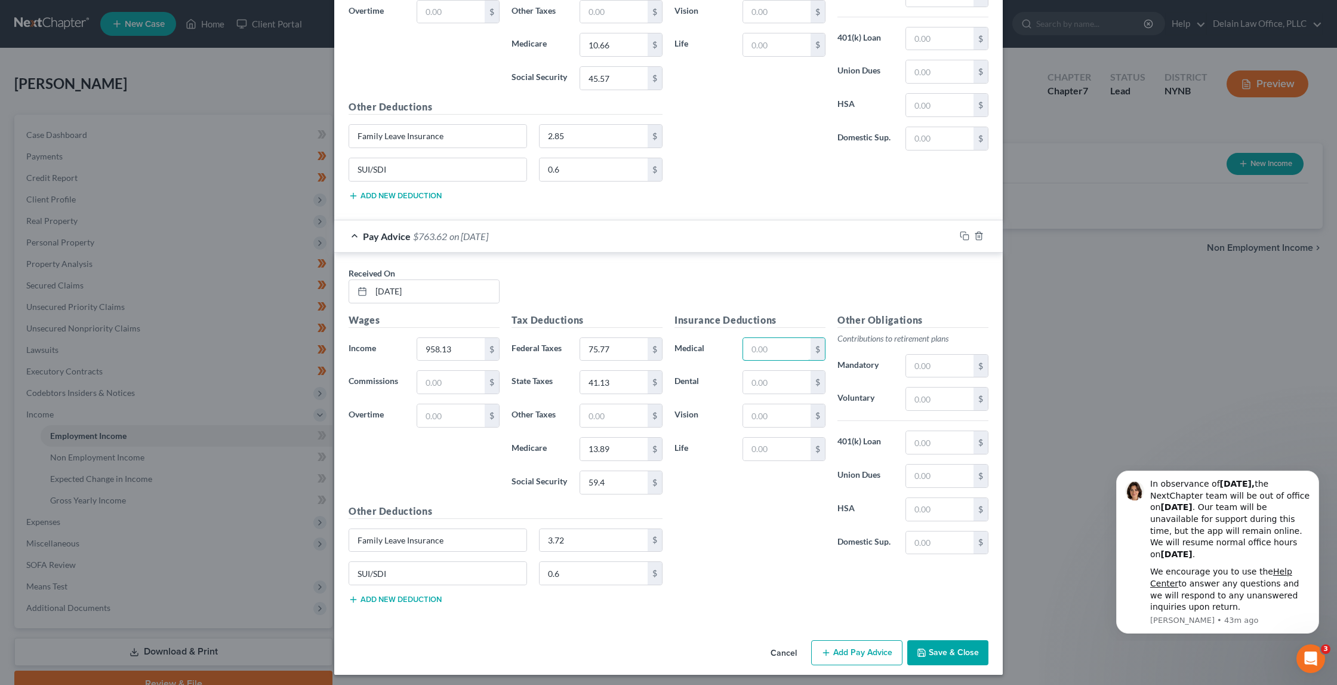
scroll to position [1798, 0]
click at [848, 643] on button "Add Pay Advice" at bounding box center [856, 653] width 91 height 25
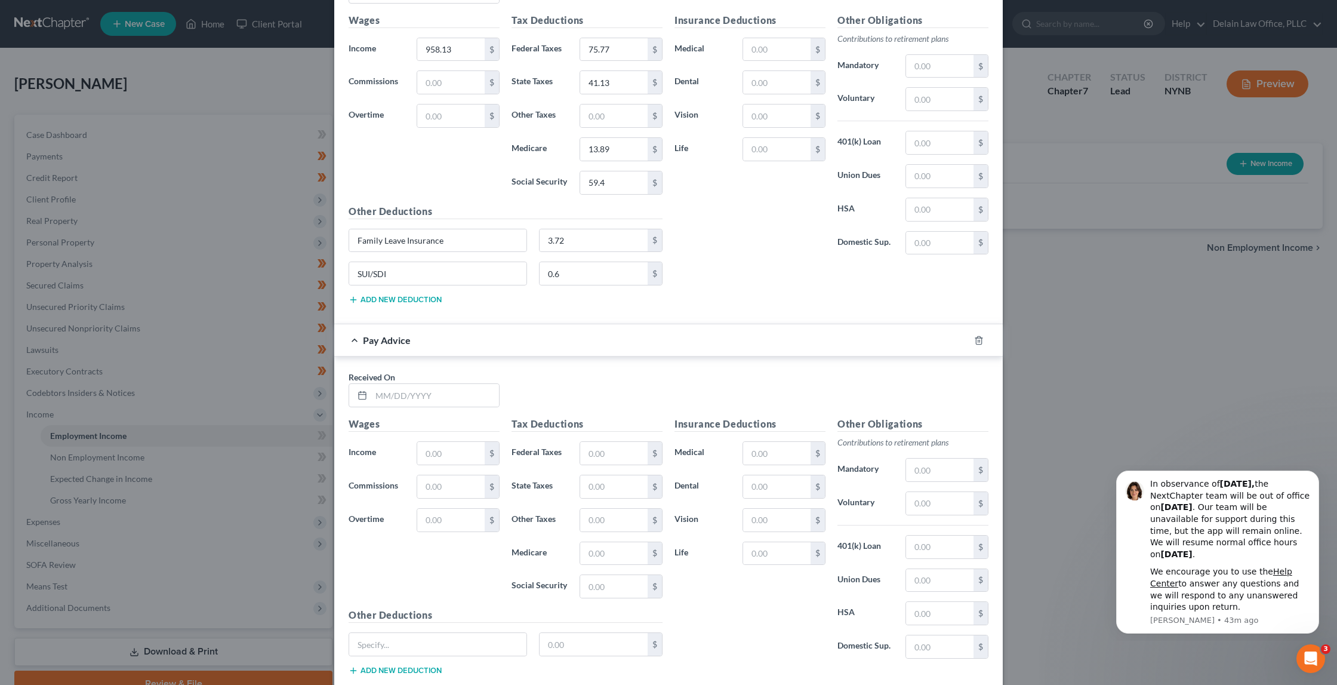
scroll to position [2117, 0]
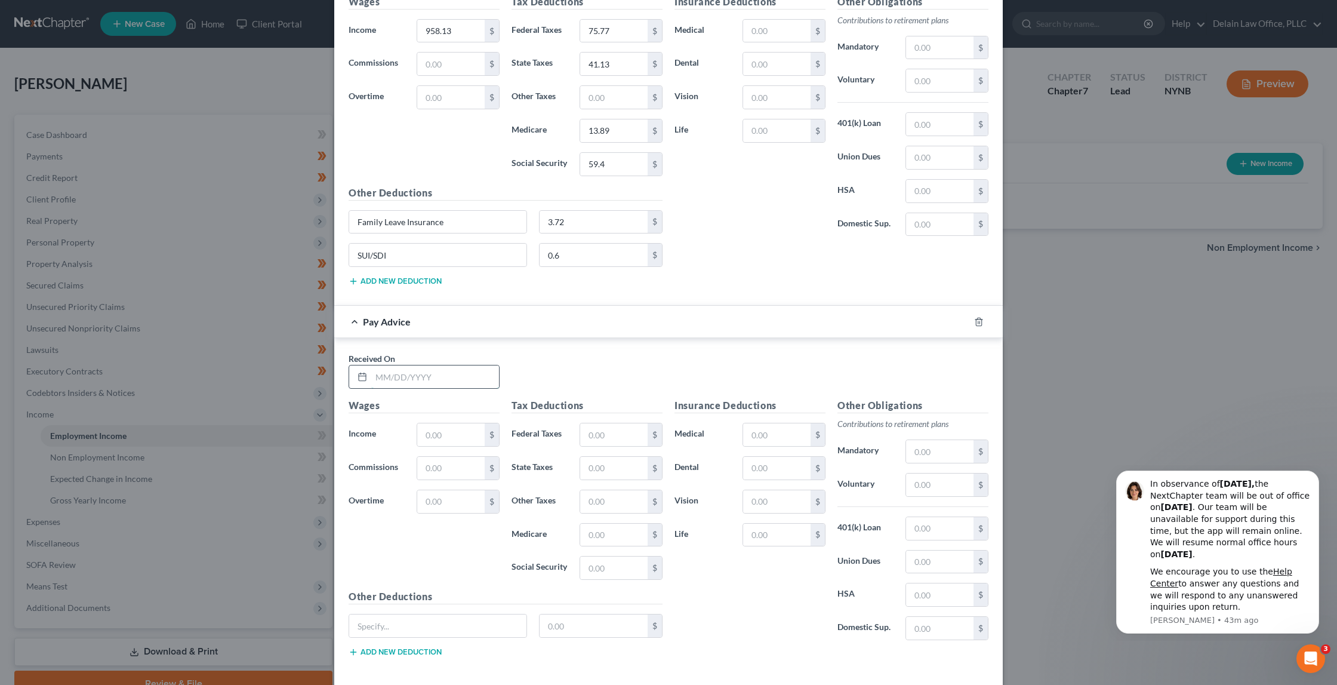
click at [468, 372] on input "text" at bounding box center [435, 376] width 128 height 23
type input "[DATE]"
type input "903"
type input "69.16"
type input "38.09"
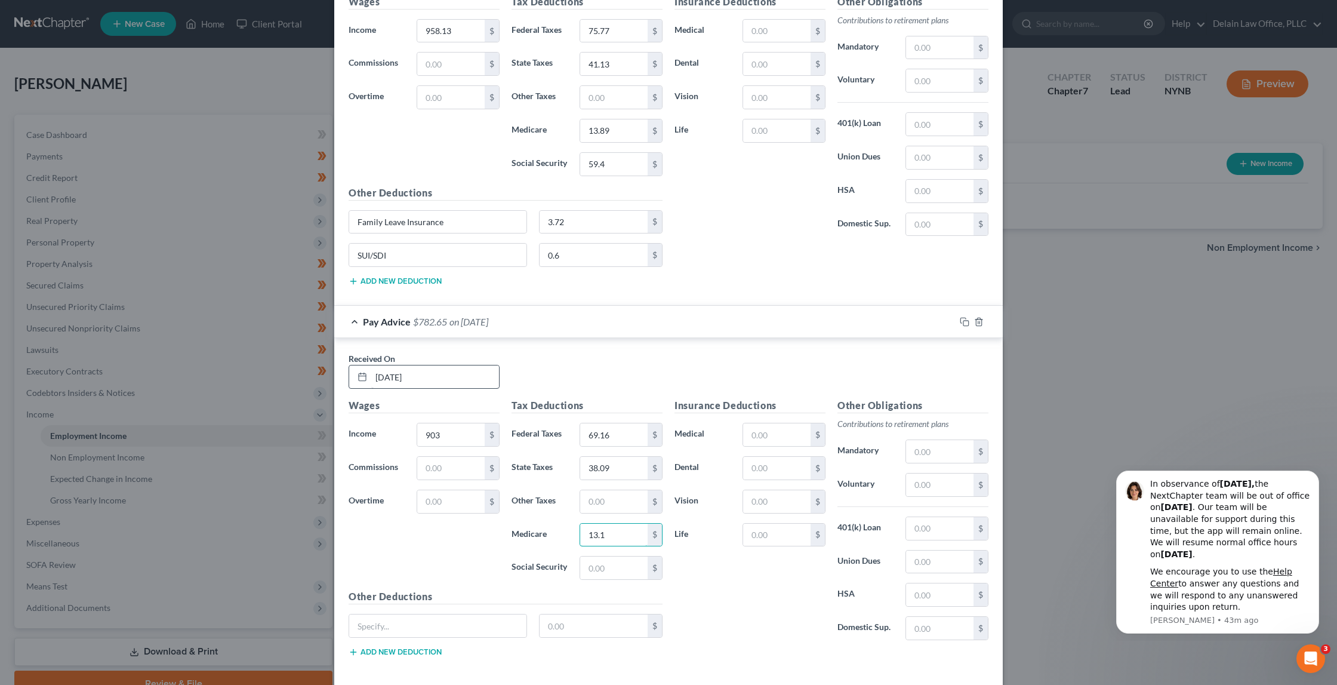
type input "13.1"
type input "55.99"
paste input "Family Leave Insurance"
type input "Family Leave Insurance"
type input "3.5"
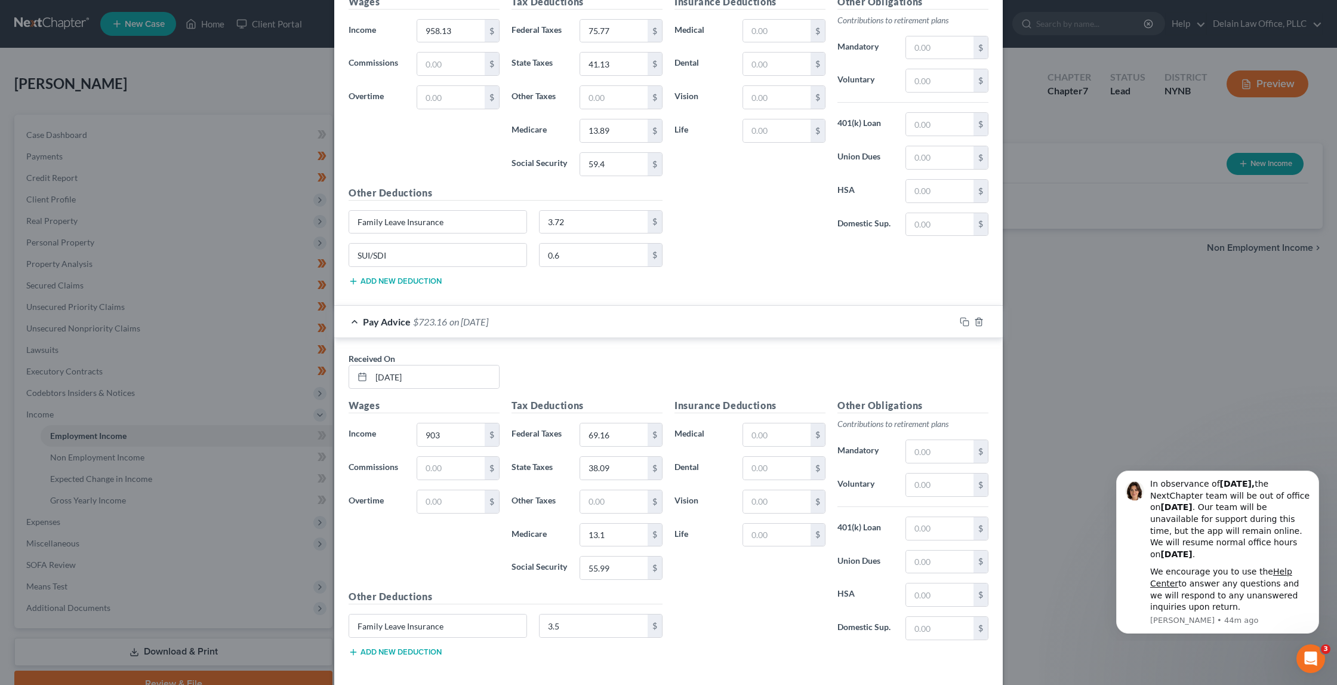
click at [417, 647] on button "Add new deduction" at bounding box center [395, 652] width 93 height 10
type input "SUI/SDI"
type input "0.6"
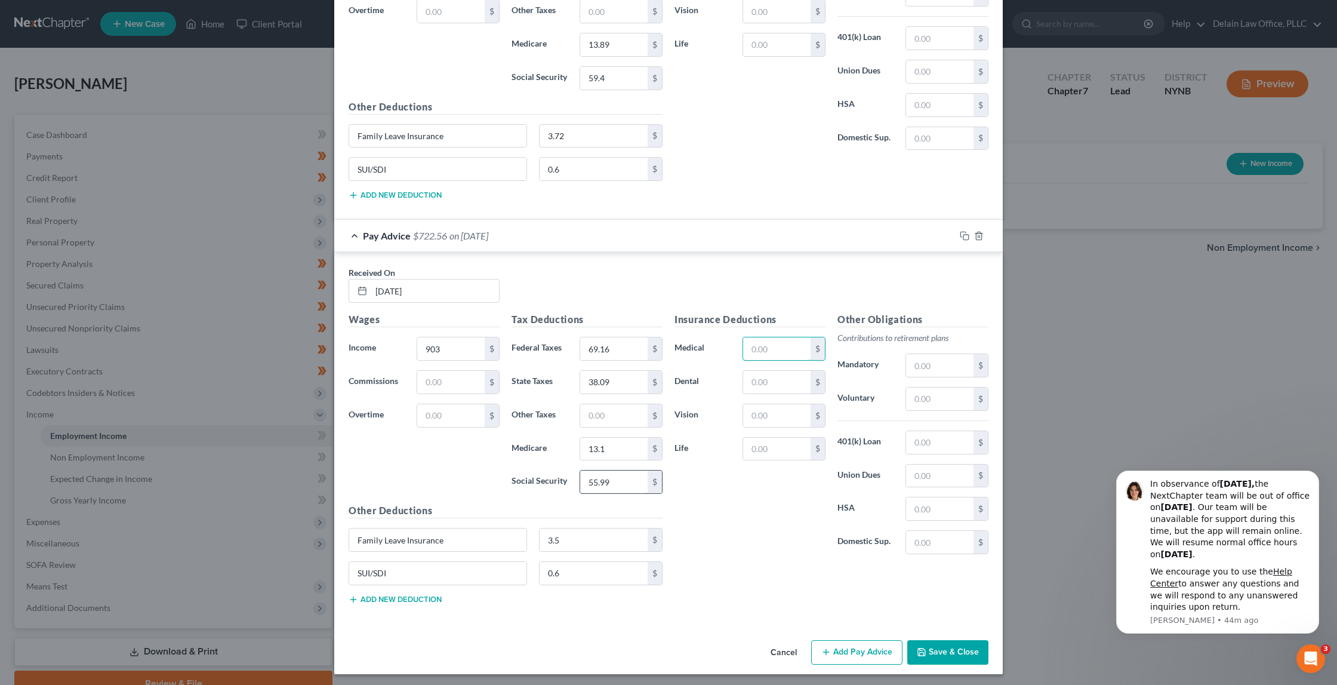
scroll to position [2202, 0]
click at [839, 642] on button "Add Pay Advice" at bounding box center [856, 652] width 91 height 25
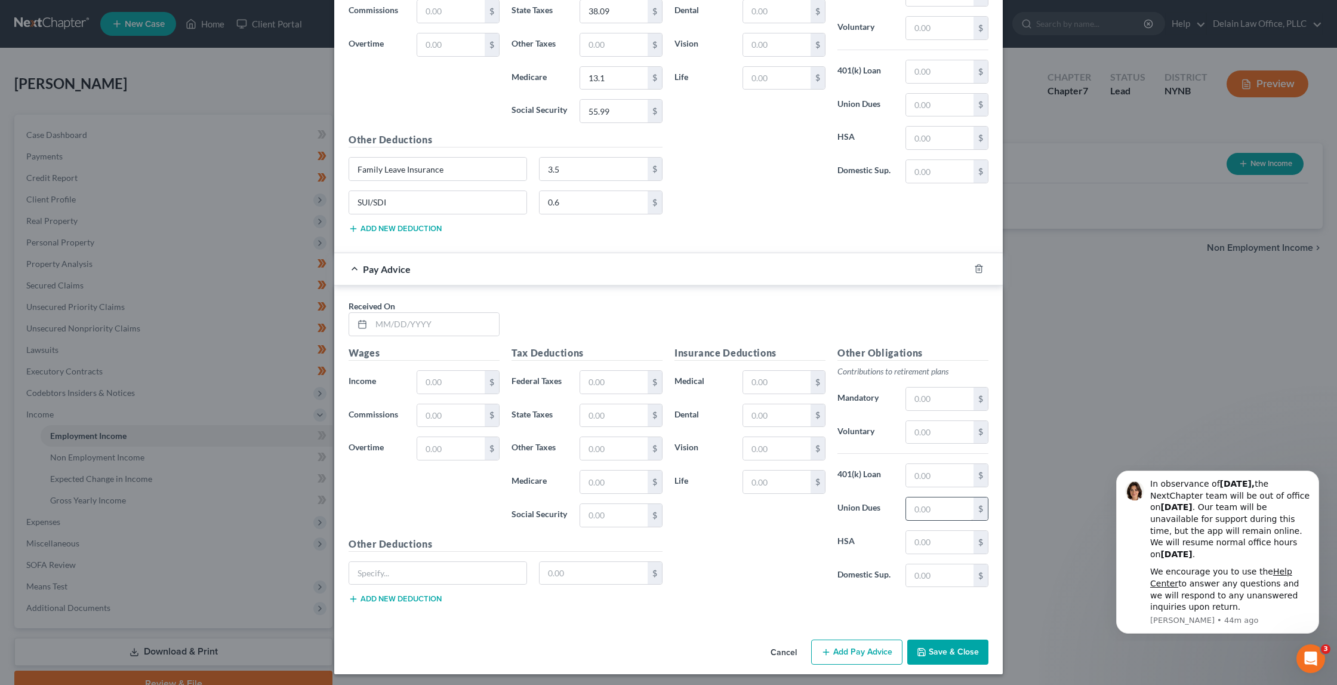
scroll to position [2573, 0]
click at [449, 321] on input "text" at bounding box center [435, 324] width 128 height 23
type input "[DATE]"
type input "840"
type input "61.6"
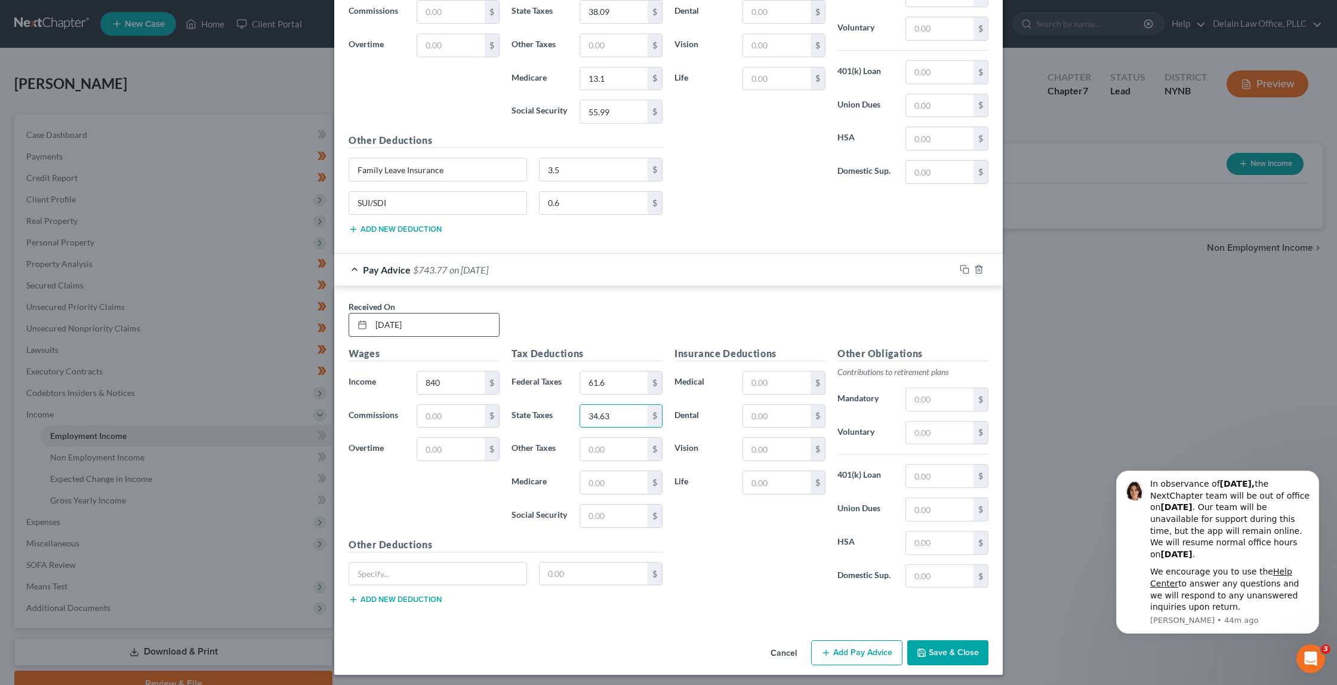
type input "34.63"
type input "12.18"
type input "52.08"
paste input "Family Leave Insurance"
type input "Family Leave Insurance"
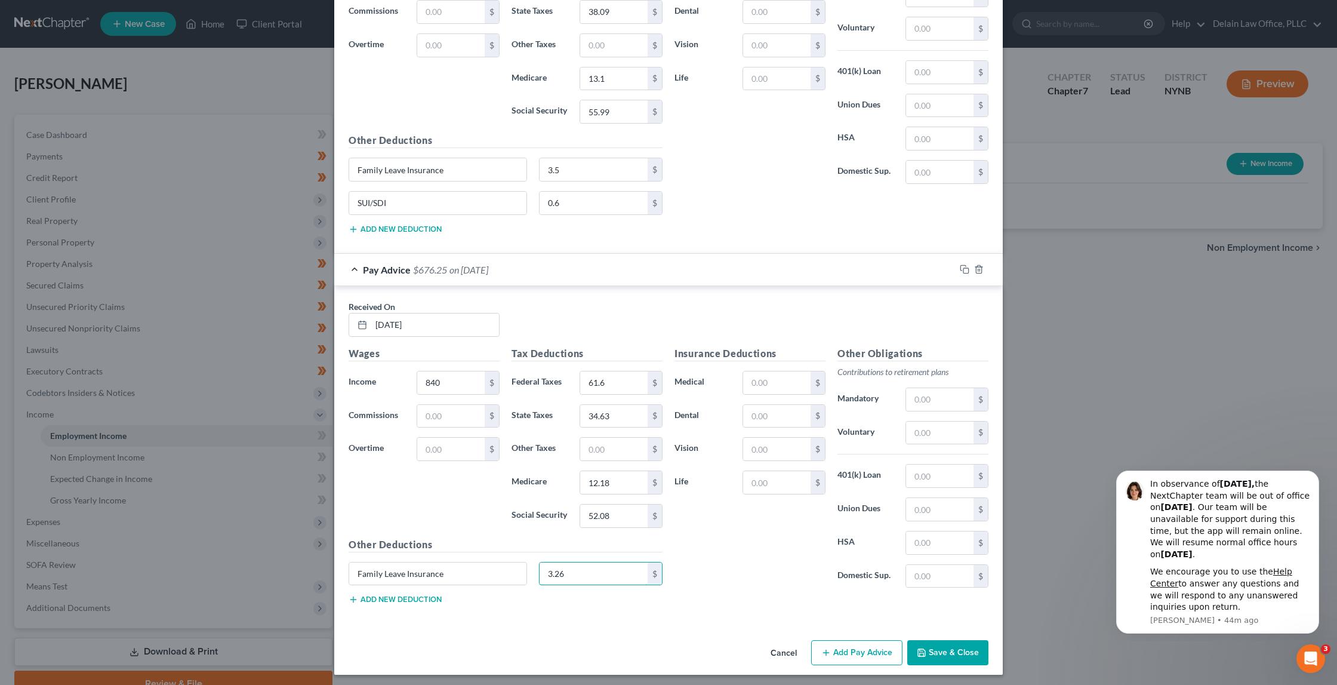
type input "3.26"
click at [421, 594] on button "Add new deduction" at bounding box center [395, 599] width 93 height 10
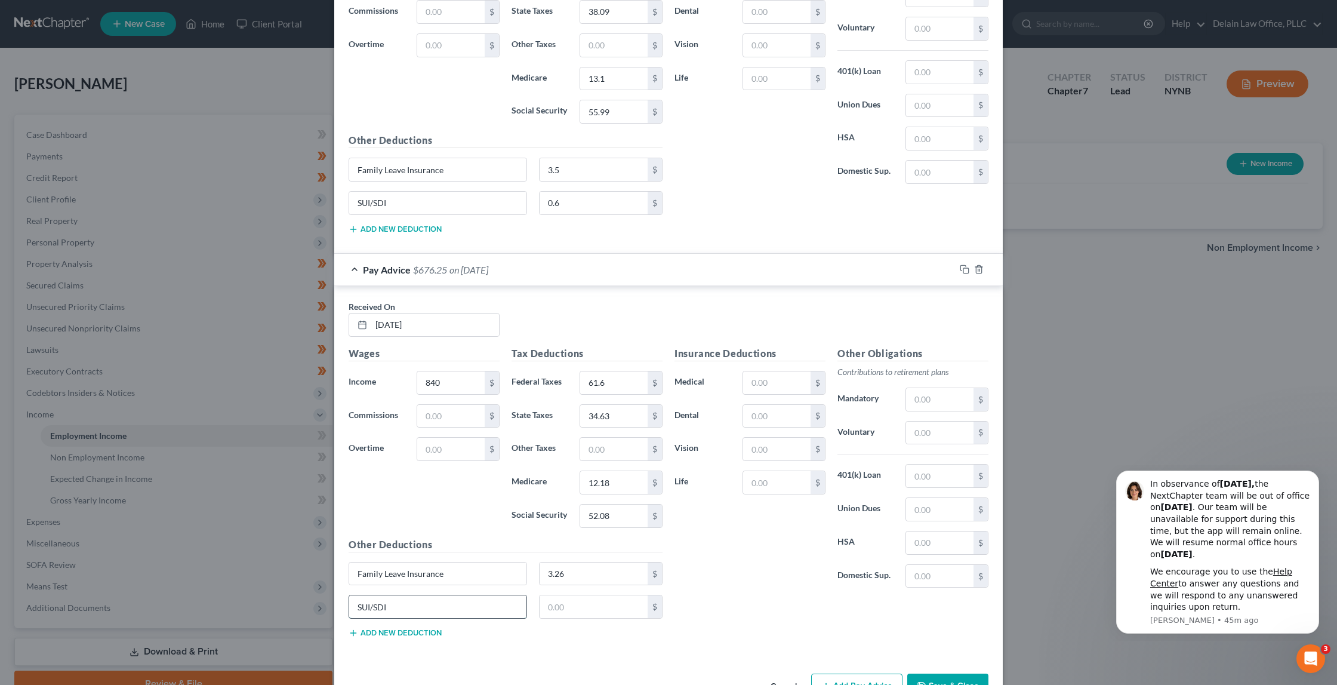
type input "SUI/SDI"
type input "0.6"
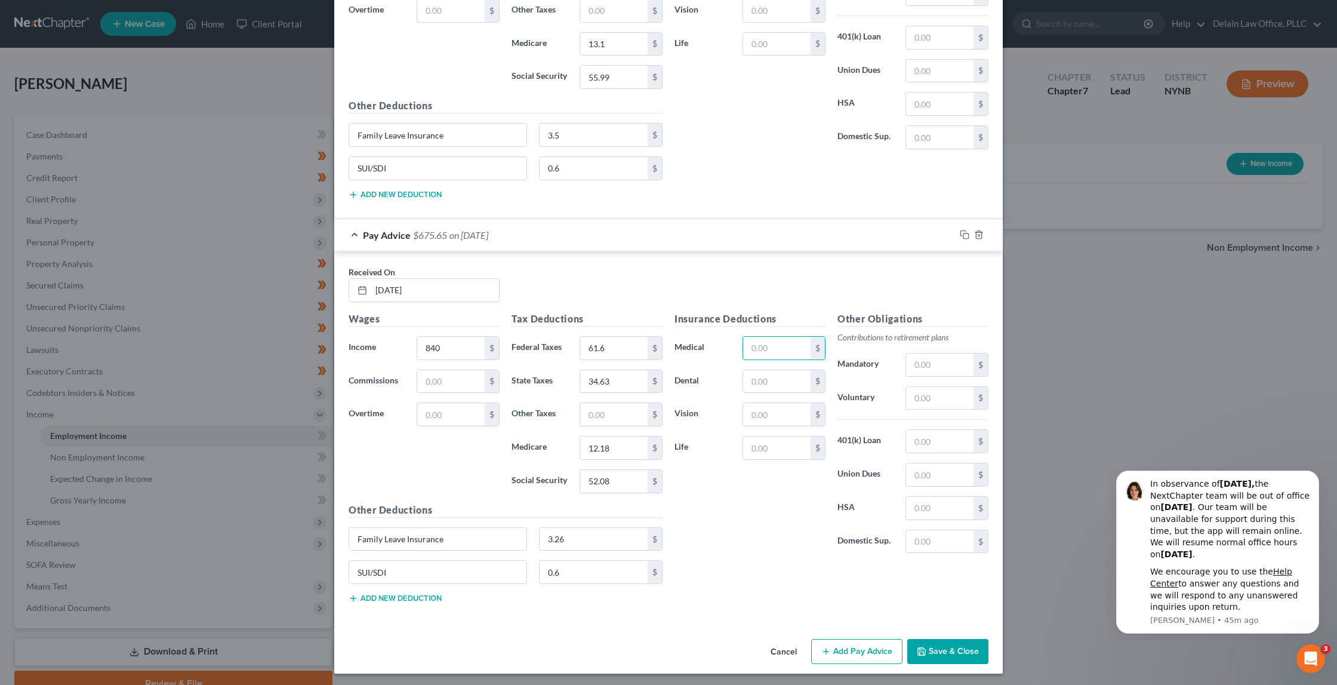
scroll to position [2607, 0]
click at [866, 646] on button "Add Pay Advice" at bounding box center [856, 651] width 91 height 25
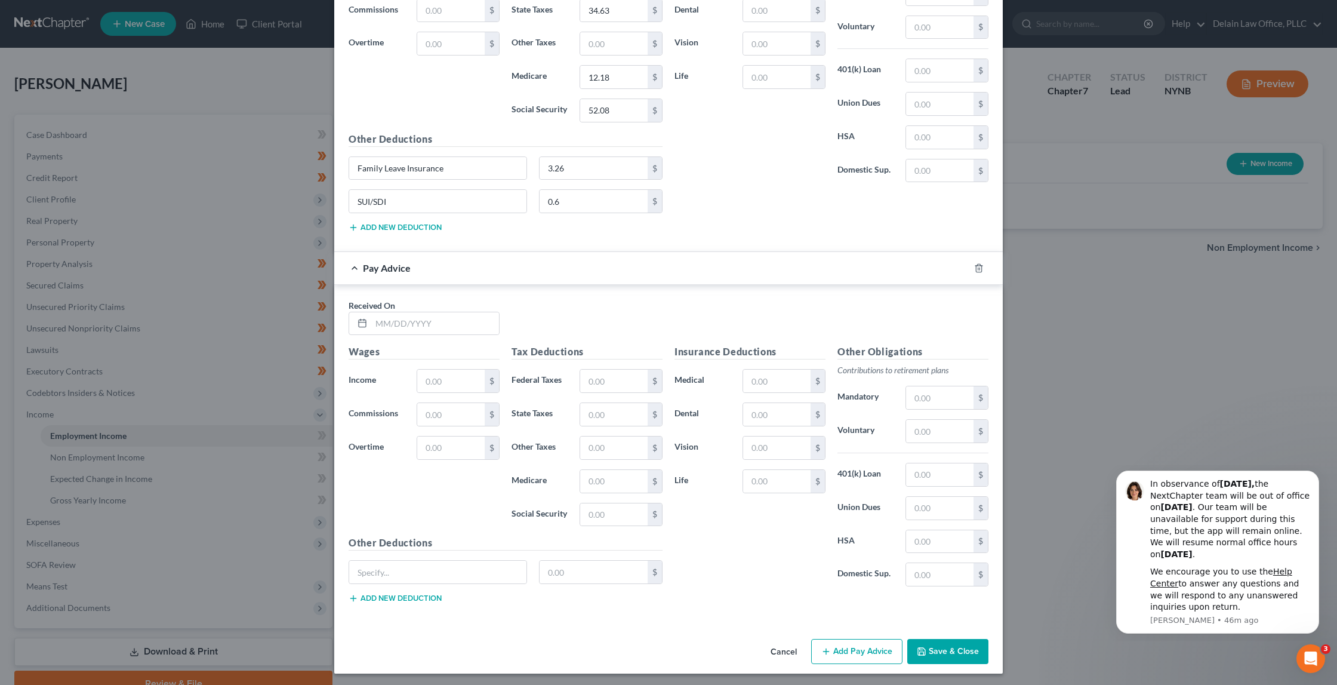
scroll to position [2978, 0]
click at [443, 321] on input "text" at bounding box center [435, 324] width 128 height 23
type input "[DATE]"
type input "863.63"
type input "64.43"
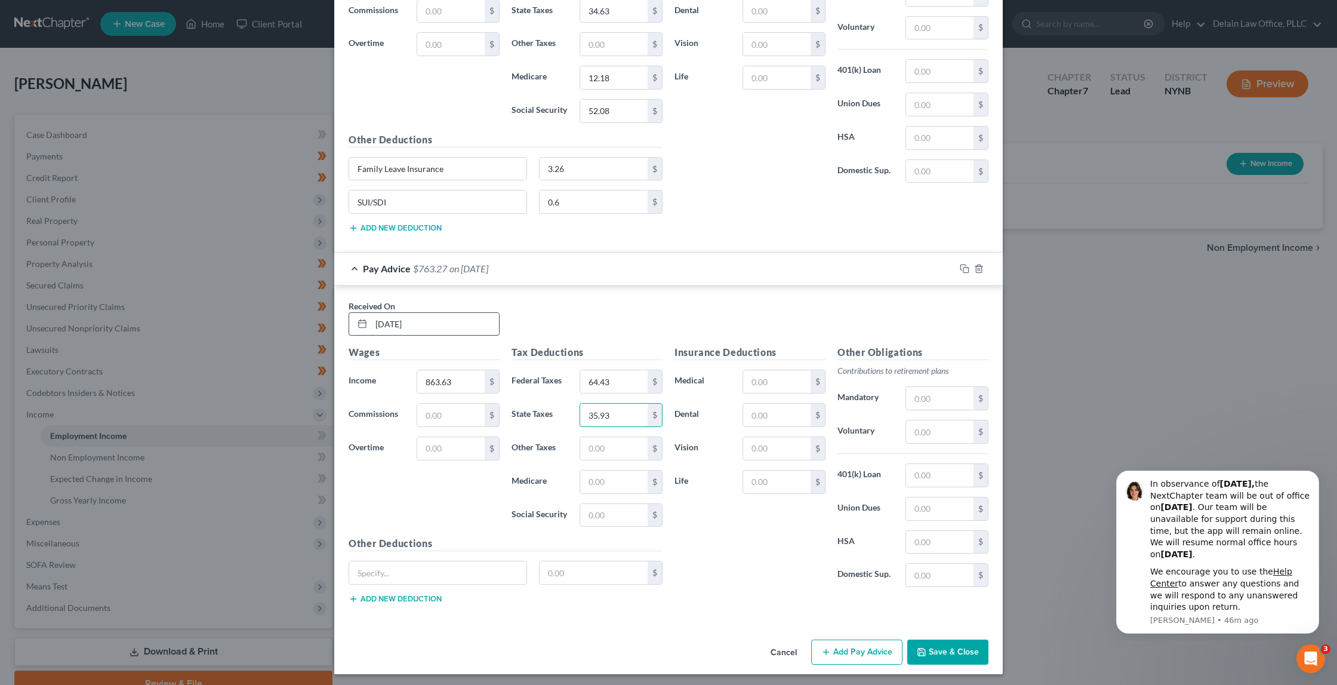
type input "35.93"
type input "12.52"
type input "6"
type input "53.54"
paste input "Family Leave Insurance"
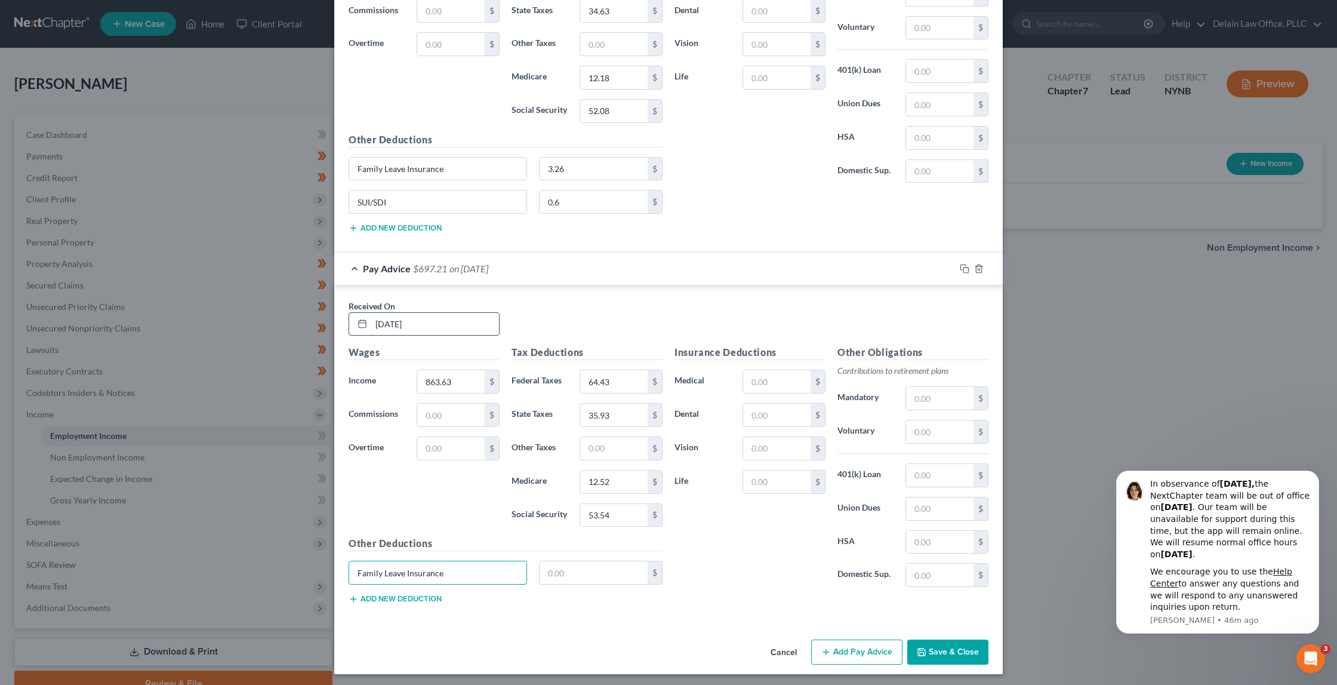
type input "Family Leave Insurance"
type input "3.35"
click at [396, 594] on button "Add new deduction" at bounding box center [395, 599] width 93 height 10
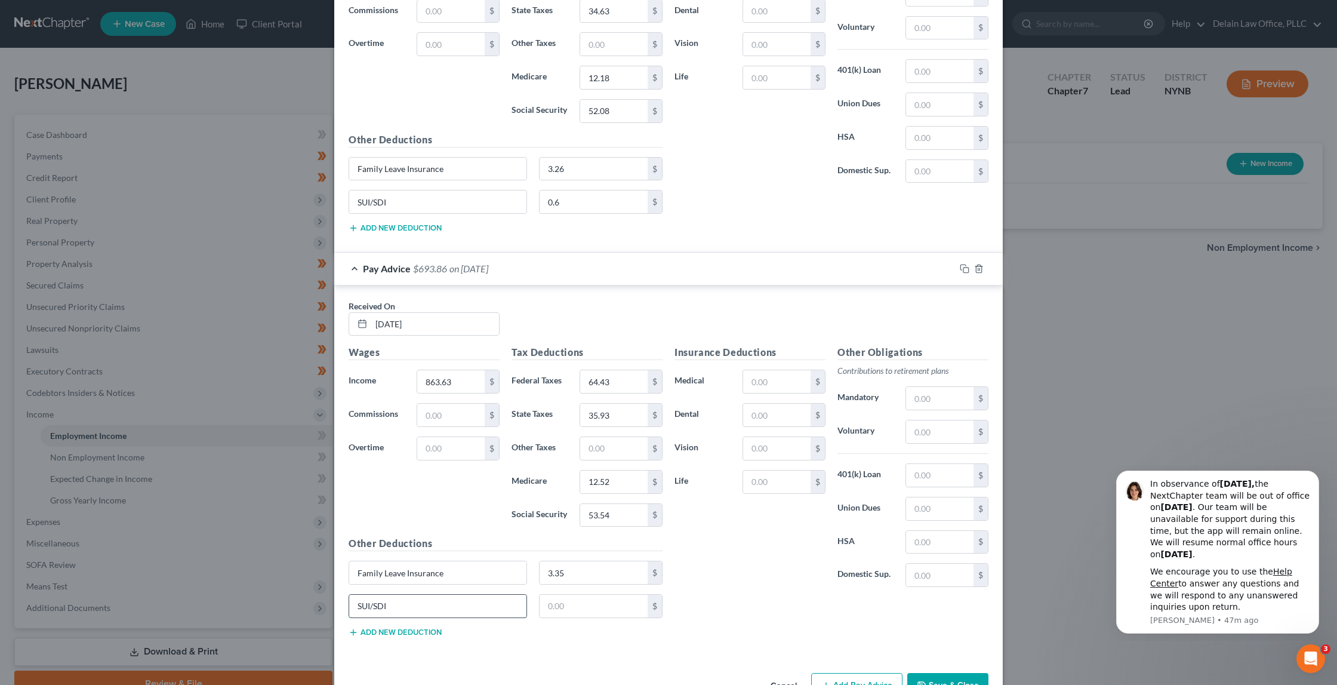
type input "SUI/SDI"
type input "0.6"
